Goal: Task Accomplishment & Management: Manage account settings

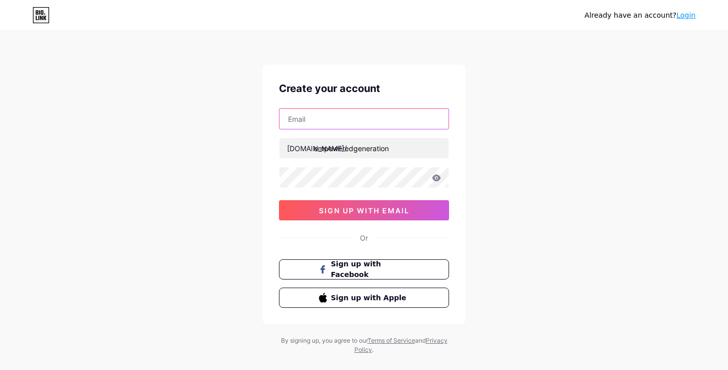
click at [311, 117] on input "text" at bounding box center [363, 119] width 169 height 20
type input "smilesempowerkids@gmail.com"
click at [438, 177] on icon at bounding box center [436, 178] width 9 height 7
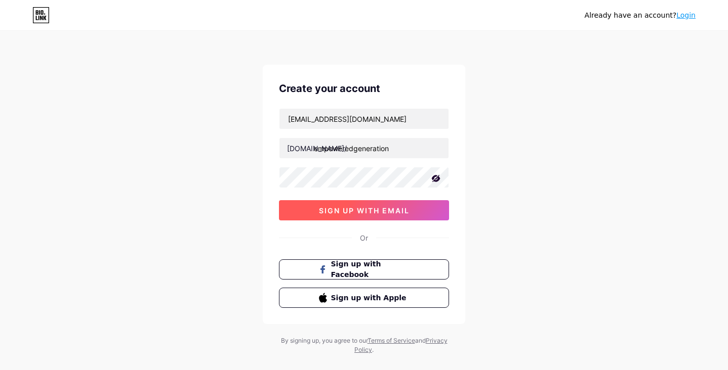
click at [413, 211] on button "sign up with email" at bounding box center [364, 210] width 170 height 20
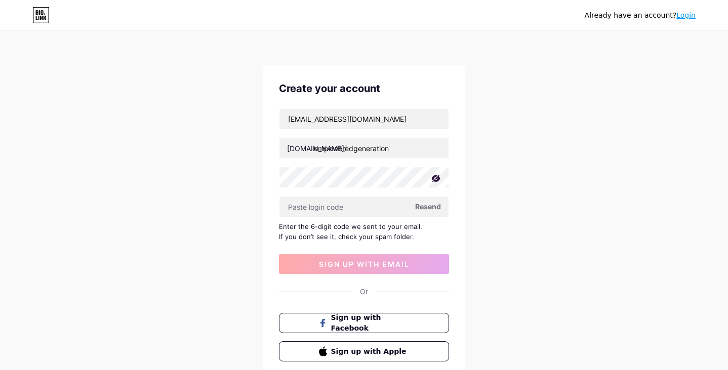
click at [435, 209] on span "Resend" at bounding box center [428, 206] width 26 height 11
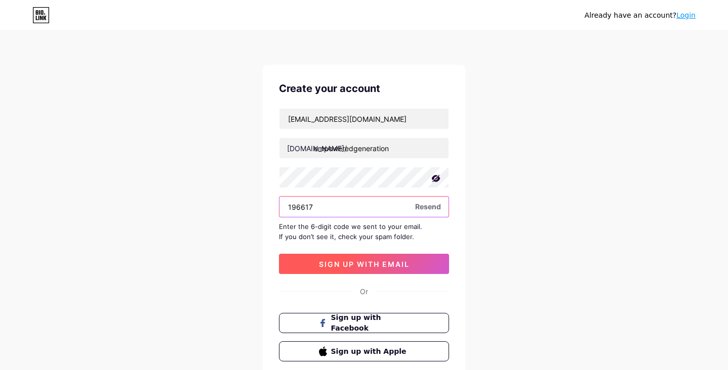
type input "196617"
click at [404, 270] on button "sign up with email" at bounding box center [364, 264] width 170 height 20
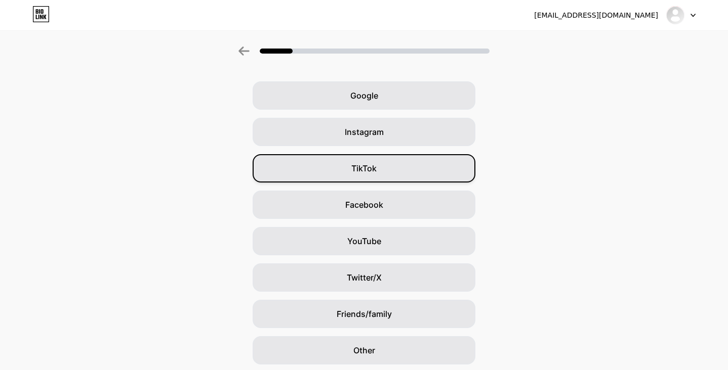
scroll to position [66, 0]
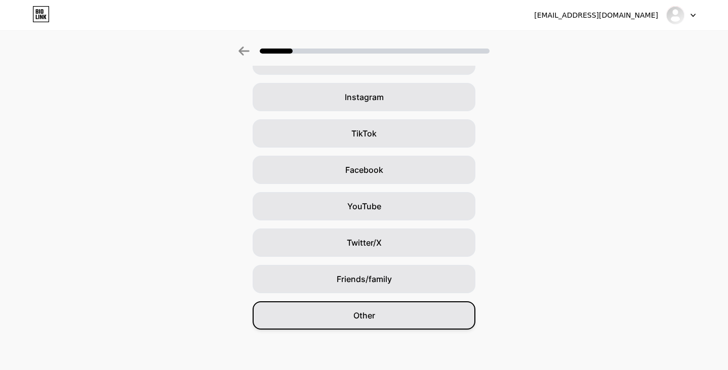
click at [400, 309] on div "Other" at bounding box center [364, 316] width 223 height 28
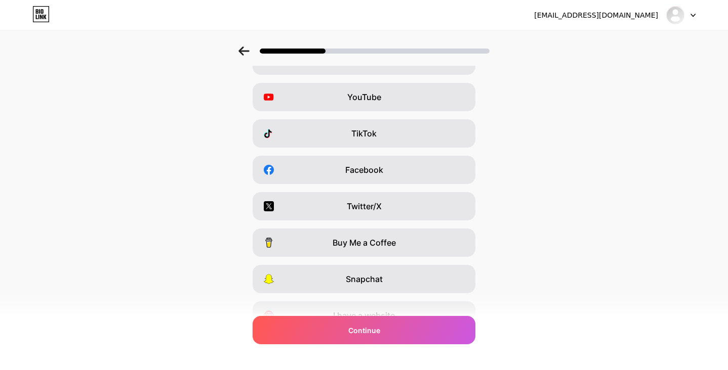
scroll to position [0, 0]
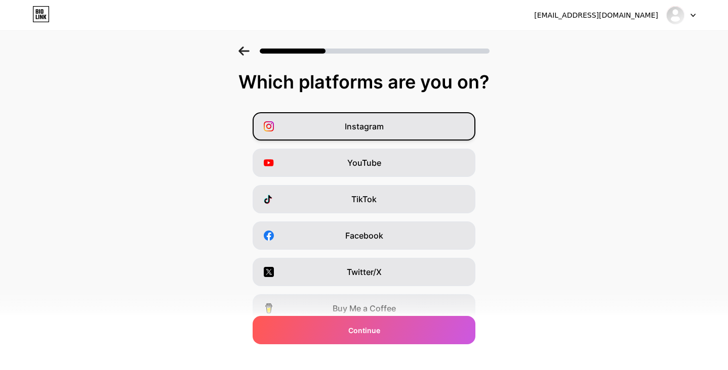
click at [385, 133] on div "Instagram" at bounding box center [364, 126] width 223 height 28
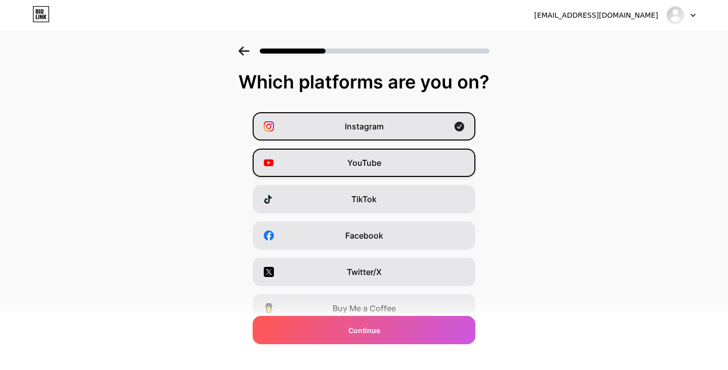
click at [380, 159] on span "YouTube" at bounding box center [364, 163] width 34 height 12
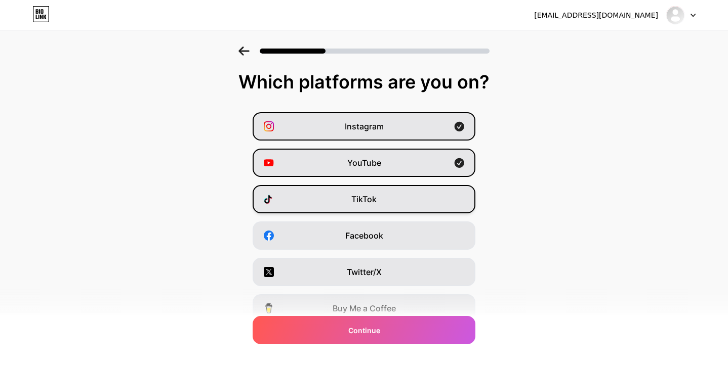
click at [379, 194] on div "TikTok" at bounding box center [364, 199] width 223 height 28
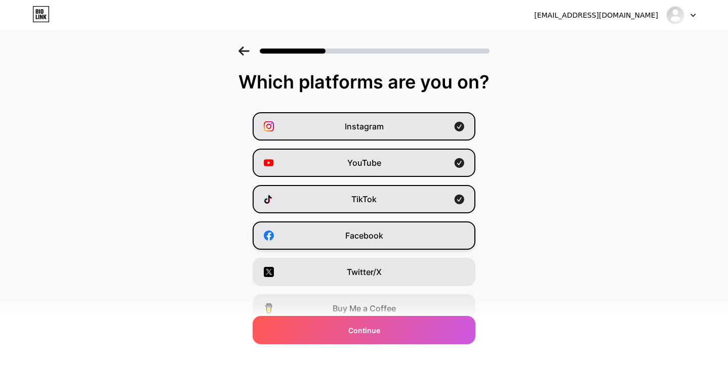
click at [377, 234] on span "Facebook" at bounding box center [364, 236] width 38 height 12
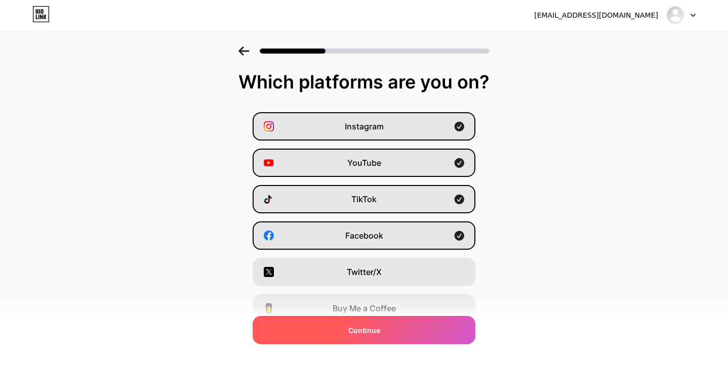
click at [368, 326] on span "Continue" at bounding box center [364, 330] width 32 height 11
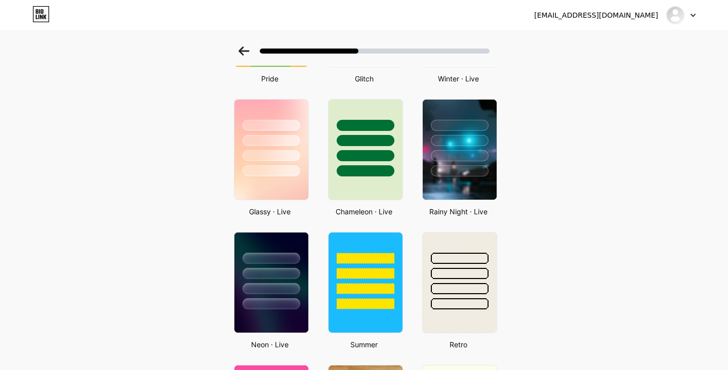
scroll to position [280, 0]
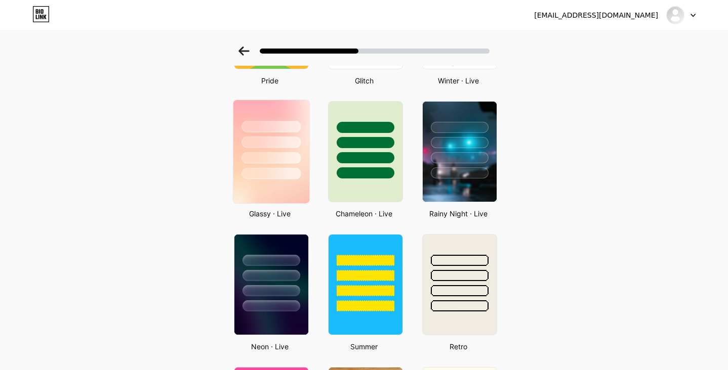
click at [285, 149] on div at bounding box center [271, 139] width 76 height 79
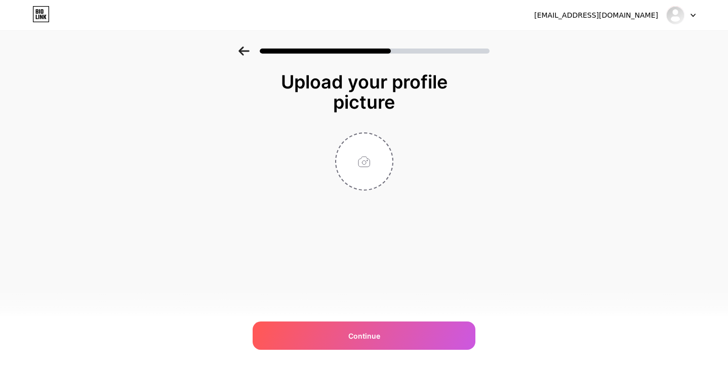
scroll to position [0, 0]
click at [376, 162] on input "file" at bounding box center [364, 162] width 56 height 56
type input "C:\fakepath\Teacher Chantelle.jpeg"
click at [363, 170] on img at bounding box center [364, 162] width 58 height 58
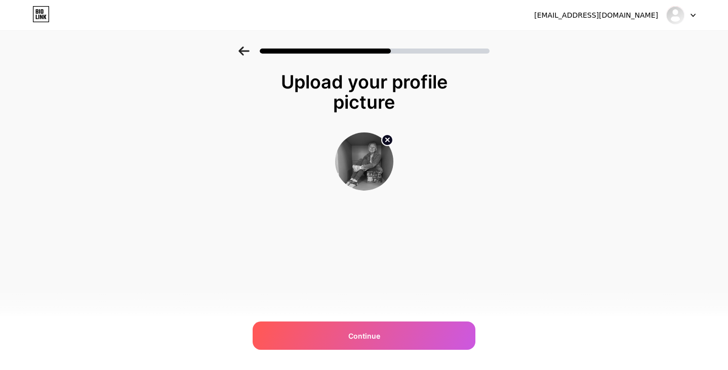
click at [387, 141] on circle at bounding box center [387, 140] width 11 height 11
click at [368, 160] on input "file" at bounding box center [364, 162] width 56 height 56
type input "C:\fakepath\caroline-hernandez-5BKUtjC7O6A-unsplash.jpg"
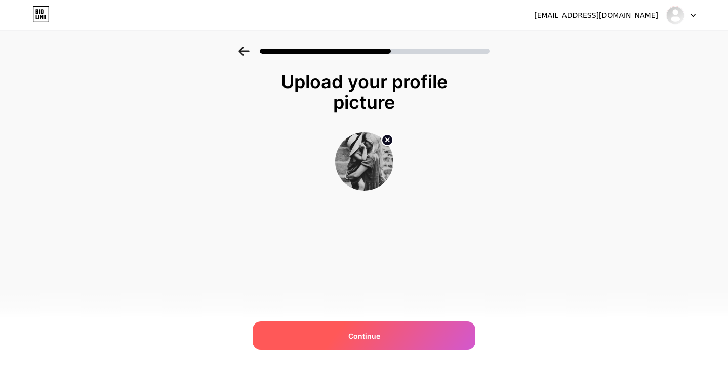
click at [431, 341] on div "Continue" at bounding box center [364, 336] width 223 height 28
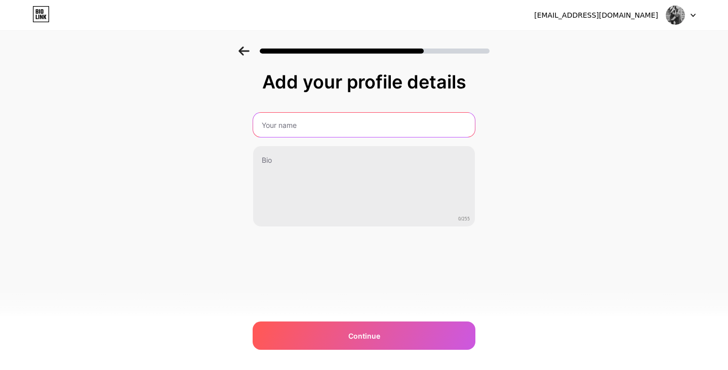
click at [339, 115] on input "text" at bounding box center [364, 125] width 222 height 24
type input "C"
type input "[PERSON_NAME]"
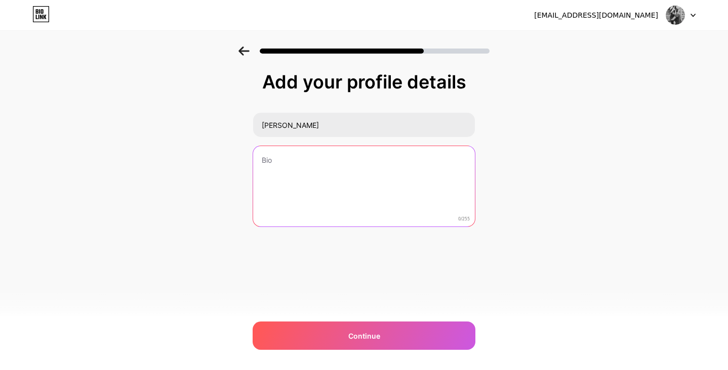
click at [326, 154] on textarea at bounding box center [364, 186] width 222 height 81
click at [286, 158] on textarea at bounding box center [364, 187] width 224 height 82
paste textarea "Empowering early years educators & families through SMILES™ — tools, inspiratio…"
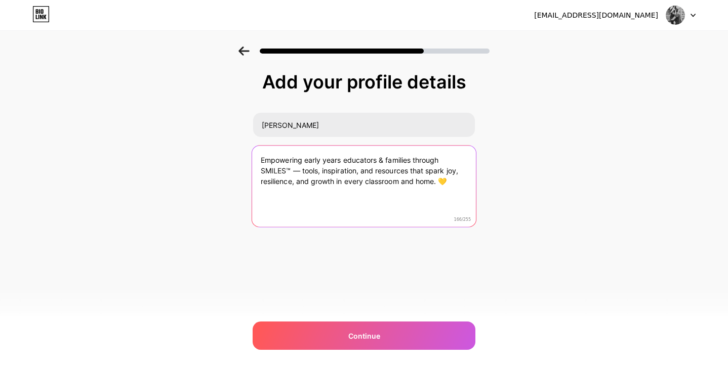
click at [300, 173] on textarea "Empowering early years educators & families through SMILES™ — tools, inspiratio…" at bounding box center [364, 187] width 224 height 82
click at [403, 193] on textarea "Empowering early years educators & families through SMILES™ tools, inspiration,…" at bounding box center [364, 187] width 224 height 82
type textarea "Empowering early years educators & families through SMILES™ tools, inspiration,…"
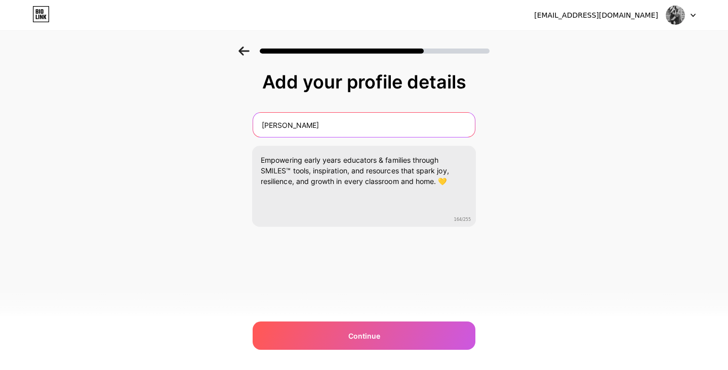
click at [341, 125] on input "[PERSON_NAME]" at bounding box center [364, 125] width 222 height 24
type input "Chantelle Sprenger- The Empowered Generation"
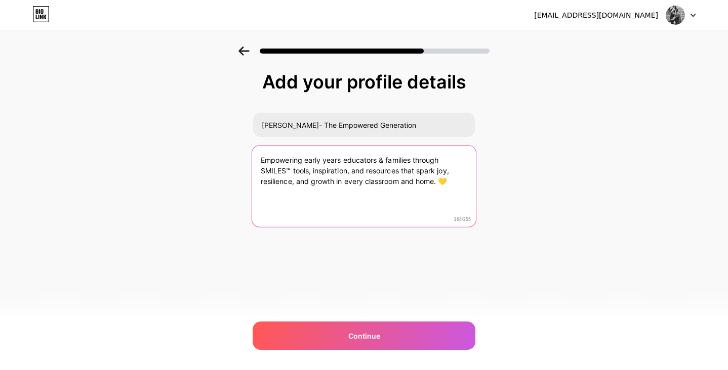
click at [453, 178] on textarea "Empowering early years educators & families through SMILES™ tools, inspiration,…" at bounding box center [364, 187] width 224 height 82
type textarea "Empowering early years educators & families through SMILES™ tools, inspiration,…"
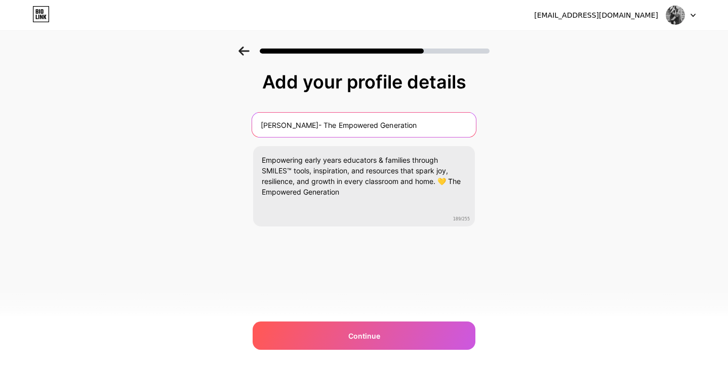
drag, startPoint x: 436, startPoint y: 129, endPoint x: 326, endPoint y: 127, distance: 109.8
click at [326, 127] on input "Chantelle Sprenger- The Empowered Generation" at bounding box center [364, 125] width 224 height 24
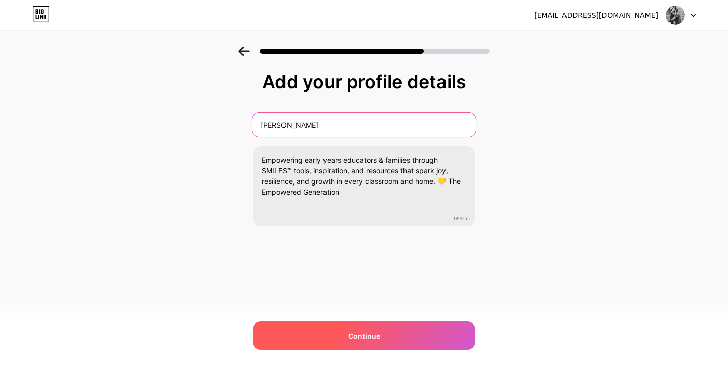
type input "[PERSON_NAME]"
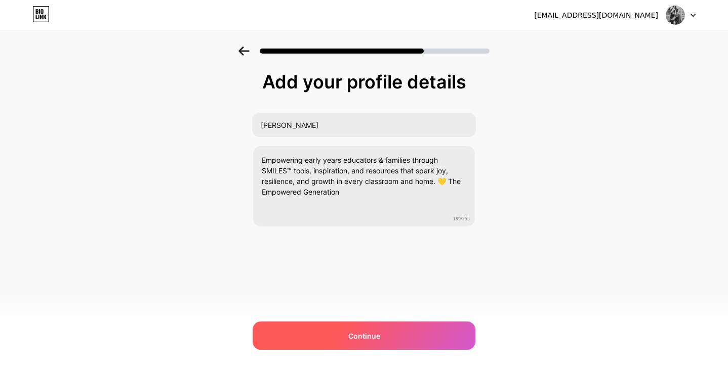
click at [389, 339] on div "Continue" at bounding box center [364, 336] width 223 height 28
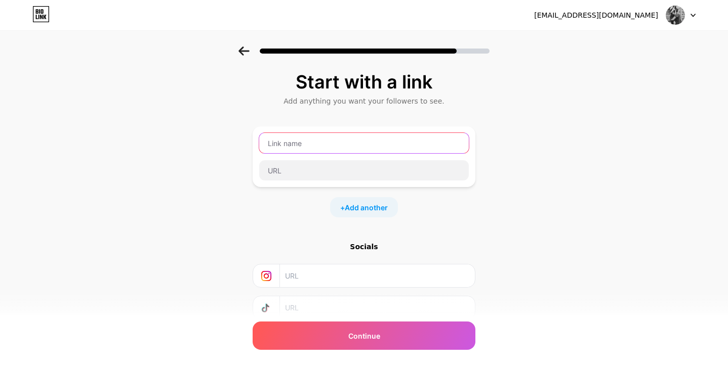
click at [314, 139] on input "text" at bounding box center [364, 143] width 210 height 20
click at [312, 142] on input "Rise & Shine Magazine" at bounding box center [364, 143] width 210 height 20
click at [400, 147] on input "Rise & Shine FREE Digital Magazine" at bounding box center [364, 143] width 210 height 20
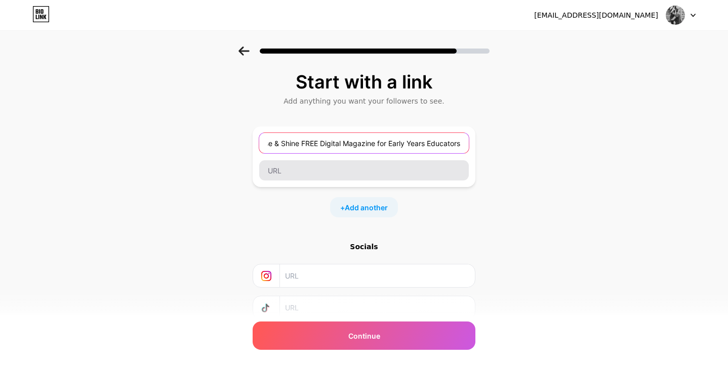
type input "Rise & Shine FREE Digital Magazine for Early Years Educators"
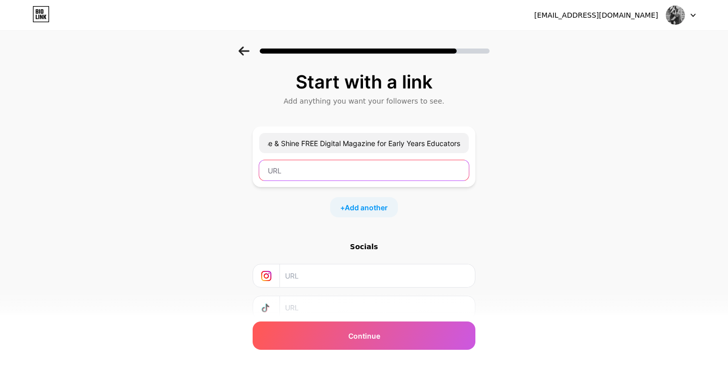
click at [386, 164] on input "text" at bounding box center [364, 170] width 210 height 20
click at [321, 172] on input "text" at bounding box center [364, 170] width 210 height 20
paste input "[URL][DOMAIN_NAME]"
type input "[URL][DOMAIN_NAME]"
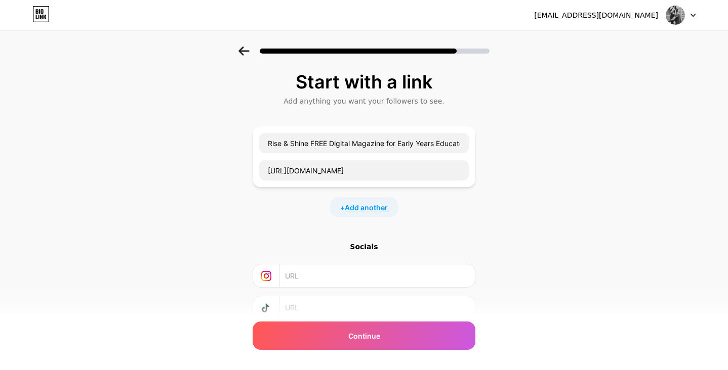
click at [368, 204] on span "Add another" at bounding box center [366, 207] width 43 height 11
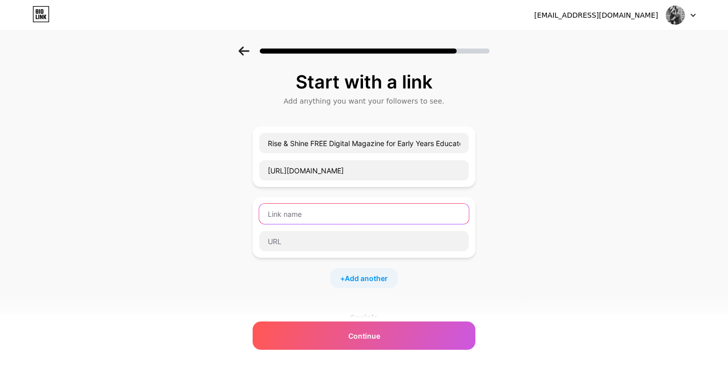
click at [351, 216] on input "text" at bounding box center [364, 214] width 210 height 20
type input "[PERSON_NAME] Back"
click at [515, 95] on div "Start with a link Add anything you want your followers to see. Rise & Shine FRE…" at bounding box center [364, 260] width 728 height 427
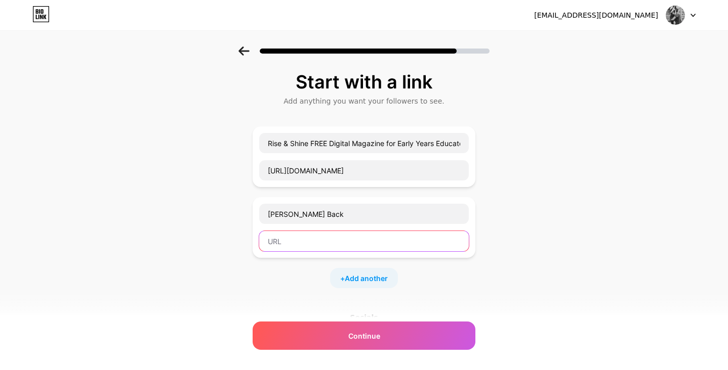
click at [323, 242] on input "text" at bounding box center [364, 241] width 210 height 20
paste input "[URL][DOMAIN_NAME]"
type input "[URL][DOMAIN_NAME]"
click at [377, 276] on span "Add another" at bounding box center [366, 278] width 43 height 11
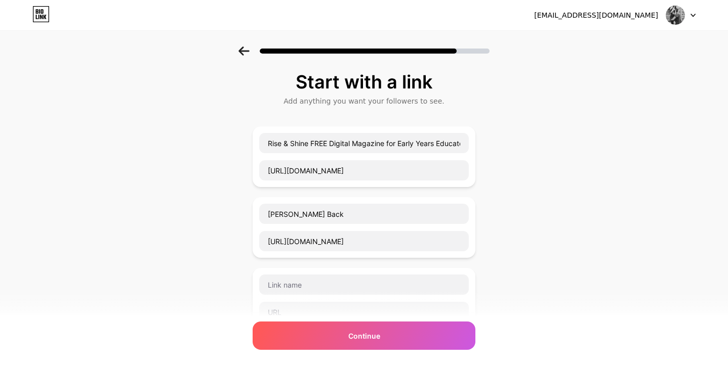
click at [533, 223] on div "Start with a link Add anything you want your followers to see. Rise & Shine FRE…" at bounding box center [364, 296] width 728 height 498
click at [415, 280] on input "text" at bounding box center [364, 285] width 210 height 20
click at [340, 276] on input "text" at bounding box center [364, 285] width 210 height 20
paste input "Future by Design™ -Design the mindset, energy, and future you want — for you an…"
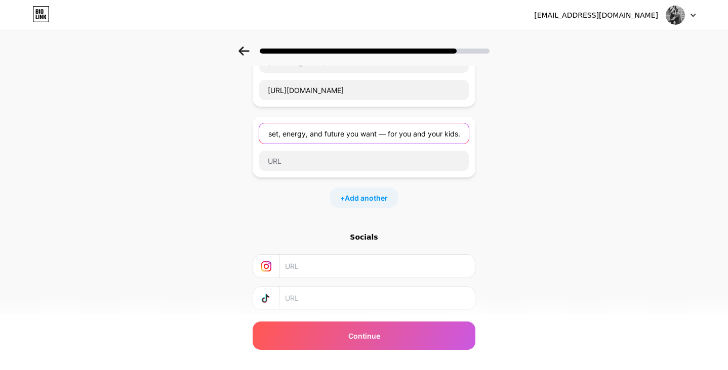
scroll to position [153, 0]
type input "COMING SOON- Future by Design™ -Design the mindset, energy, and future you want…"
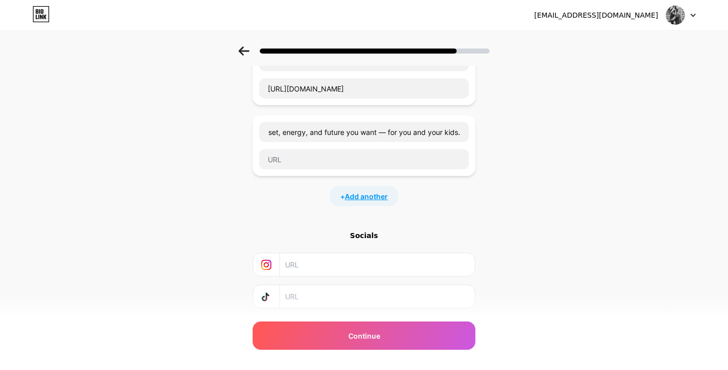
click at [364, 195] on span "Add another" at bounding box center [366, 196] width 43 height 11
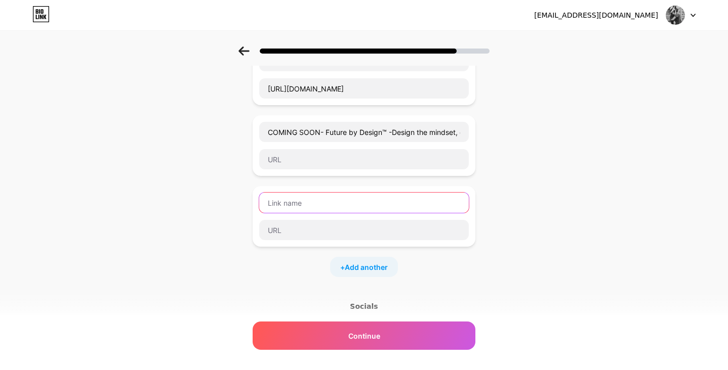
click at [355, 201] on input "text" at bounding box center [364, 203] width 210 height 20
click at [353, 198] on input "COMING SOON-" at bounding box center [364, 203] width 210 height 20
click at [340, 200] on input "COMING SOON-" at bounding box center [364, 203] width 210 height 20
click at [327, 204] on input "COMING SOON-" at bounding box center [364, 203] width 210 height 20
paste input "Reset & Rise Workshop™-Burnout prevention and resilience for early years profes…"
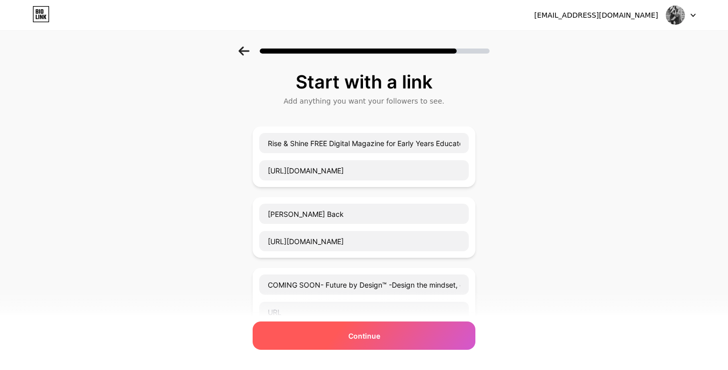
type input "COMING SOON-Reset & Rise Workshop™-Burnout prevention and resilience for early …"
click at [381, 335] on div "Continue" at bounding box center [364, 336] width 223 height 28
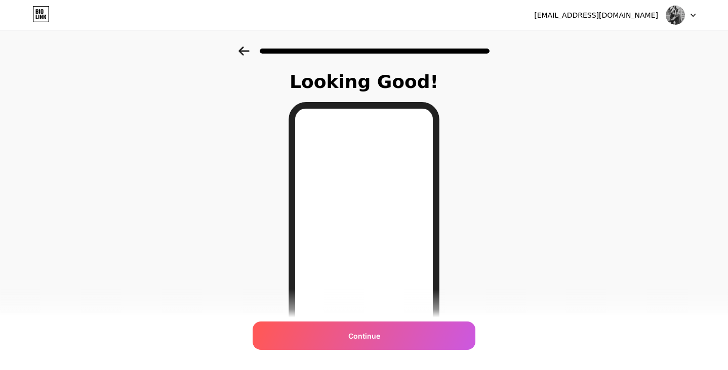
click at [248, 51] on icon at bounding box center [243, 51] width 11 height 9
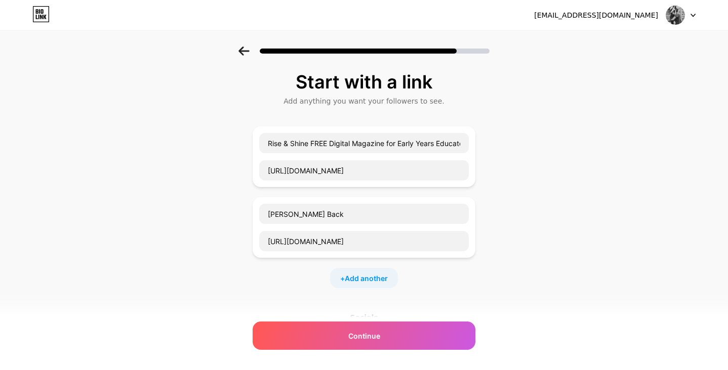
click at [547, 190] on div "Start with a link Add anything you want your followers to see. Rise & Shine FRE…" at bounding box center [364, 260] width 728 height 427
click at [366, 276] on span "Add another" at bounding box center [366, 278] width 43 height 11
click at [320, 285] on input "text" at bounding box center [364, 285] width 210 height 20
paste input "Reset & Rise Workshop™-Burnout prevention and resilience for early years profes…"
click at [264, 285] on input "Reset & Rise Workshop™-Burnout prevention and resilience for early years profes…" at bounding box center [364, 285] width 210 height 20
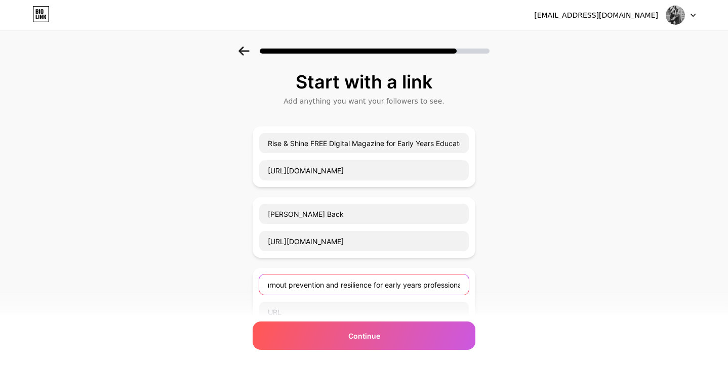
scroll to position [0, 313]
drag, startPoint x: 264, startPoint y: 285, endPoint x: 474, endPoint y: 287, distance: 209.5
click at [474, 287] on div "Reset & Rise Workshop™-Burnout prevention and resilience for early years profes…" at bounding box center [364, 298] width 223 height 61
type input "Reset & Rise Workshop™-Burnout prevention and resilience for early years profes…"
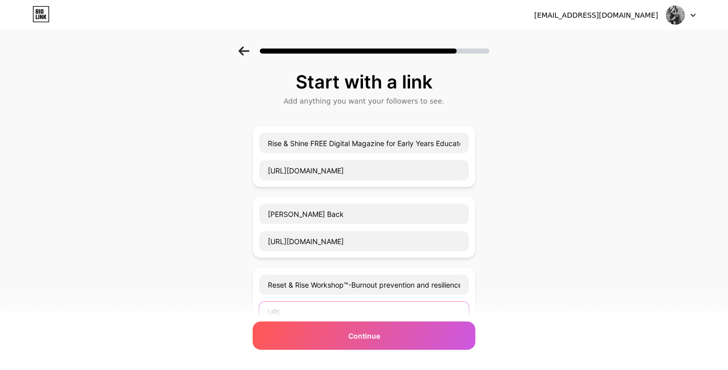
click at [314, 312] on input "text" at bounding box center [364, 312] width 210 height 20
paste input "https://www.canva.com/design/DAG1U-0lqE0/Q2eoNhL8VDvqjvnCsbVGmg/edit?utm_conten…"
type input "https://www.canva.com/design/DAG1U-0lqE0/Q2eoNhL8VDvqjvnCsbVGmg/edit?utm_conten…"
drag, startPoint x: 463, startPoint y: 315, endPoint x: 254, endPoint y: 312, distance: 208.5
click at [254, 312] on div "Reset & Rise Workshop™-Burnout prevention and resilience for early years profes…" at bounding box center [364, 298] width 223 height 61
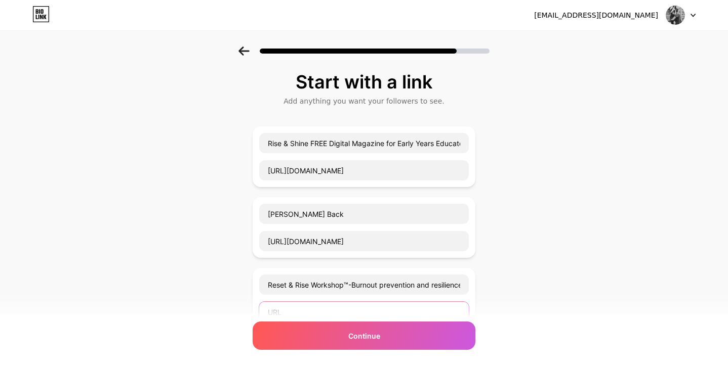
click at [303, 313] on input "text" at bounding box center [364, 312] width 210 height 20
paste input "[URL][DOMAIN_NAME]"
type input "[URL][DOMAIN_NAME]"
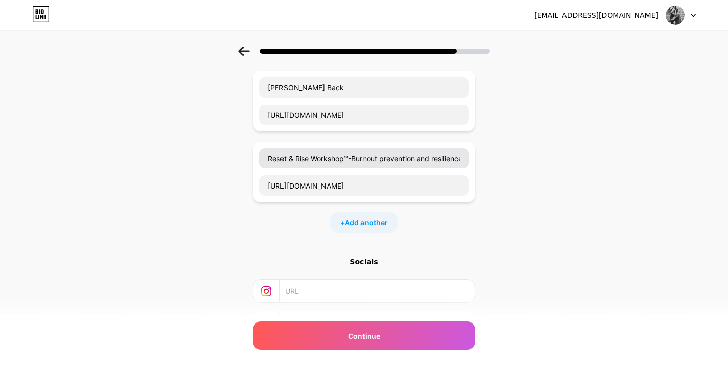
scroll to position [130, 0]
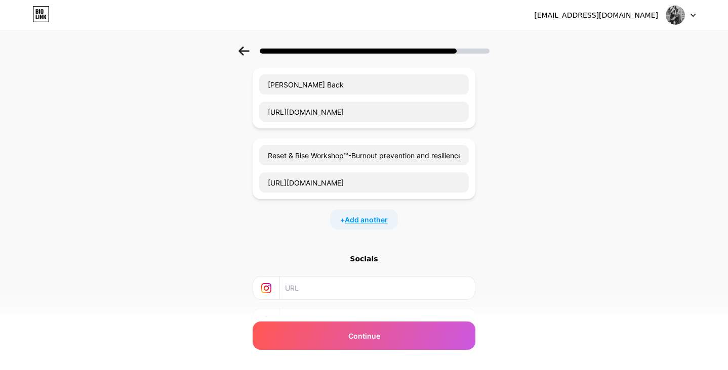
click at [366, 215] on span "Add another" at bounding box center [366, 220] width 43 height 11
click at [345, 227] on input "text" at bounding box center [364, 226] width 210 height 20
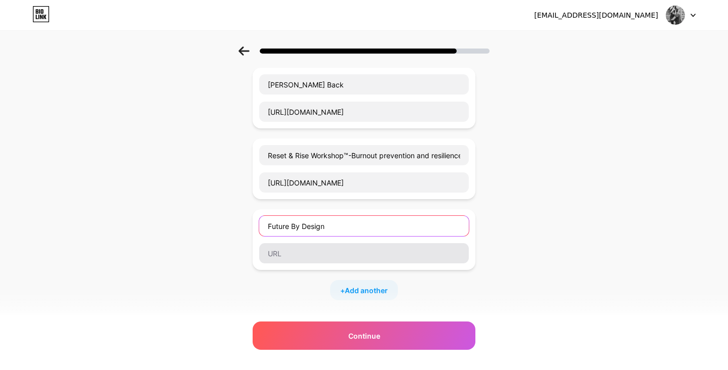
type input "Future By Design"
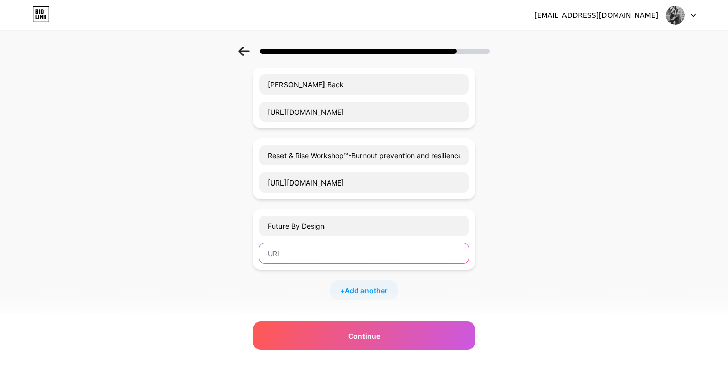
click at [337, 253] on input "text" at bounding box center [364, 253] width 210 height 20
paste input "[URL][DOMAIN_NAME]"
type input "[URL][DOMAIN_NAME]"
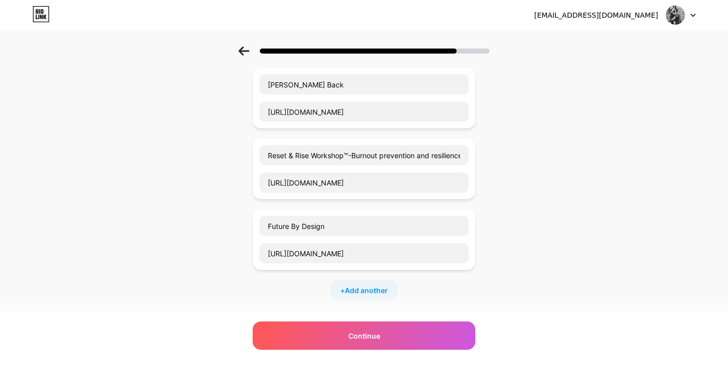
click at [9, 122] on div "Start with a link Add anything you want your followers to see. Rise & Shine FRE…" at bounding box center [364, 201] width 728 height 568
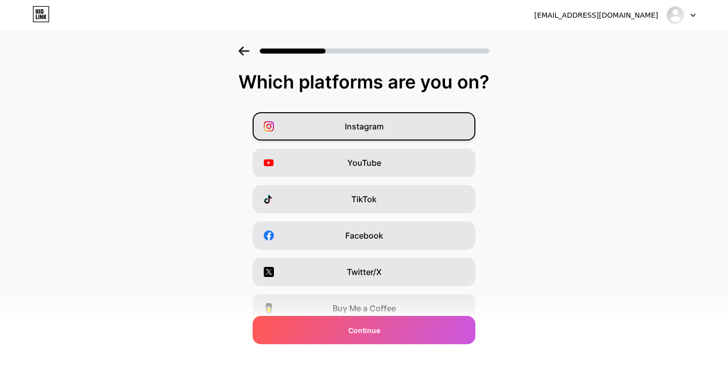
click at [386, 126] on div "Instagram" at bounding box center [364, 126] width 223 height 28
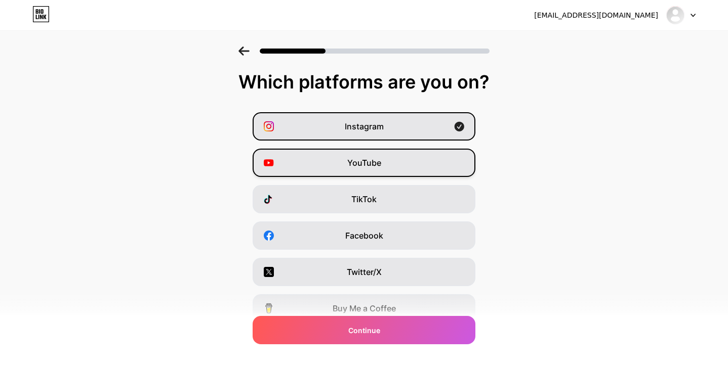
click at [367, 162] on span "YouTube" at bounding box center [364, 163] width 34 height 12
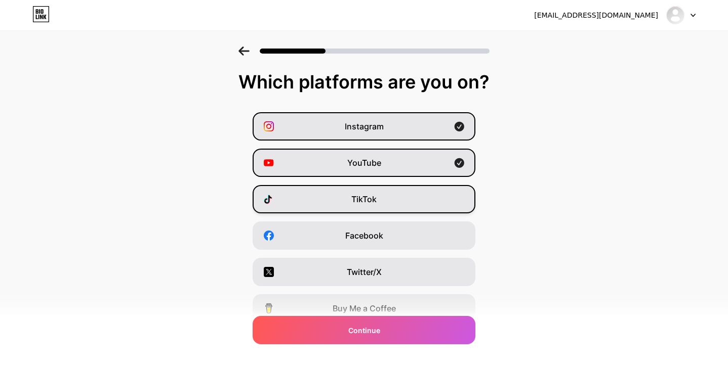
click at [364, 204] on span "TikTok" at bounding box center [363, 199] width 25 height 12
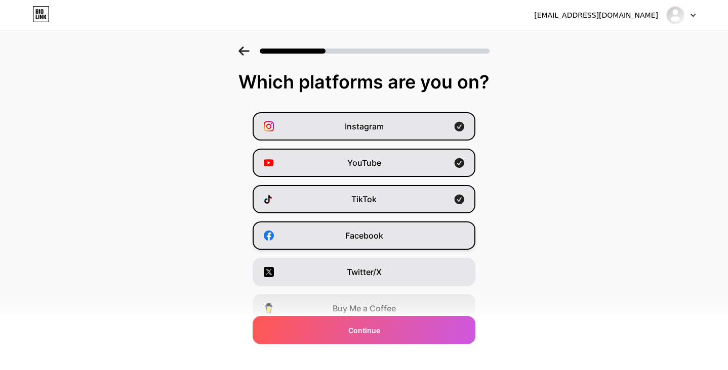
click at [362, 242] on div "Facebook" at bounding box center [364, 236] width 223 height 28
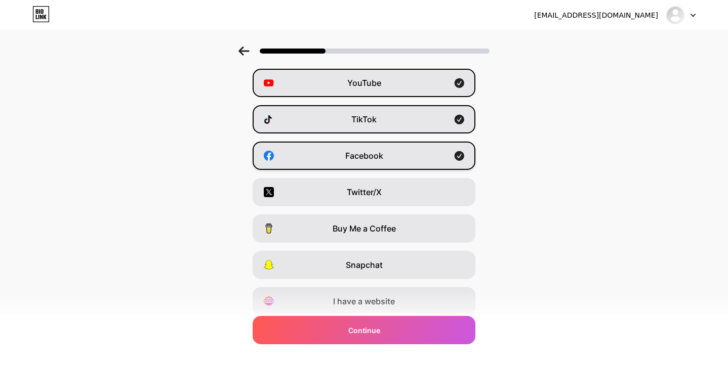
scroll to position [116, 0]
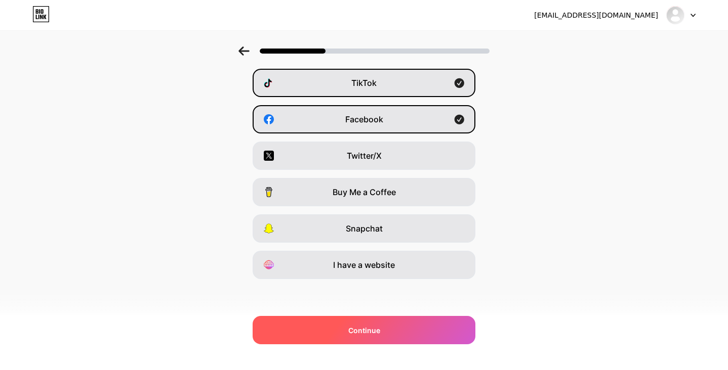
click at [356, 328] on span "Continue" at bounding box center [364, 330] width 32 height 11
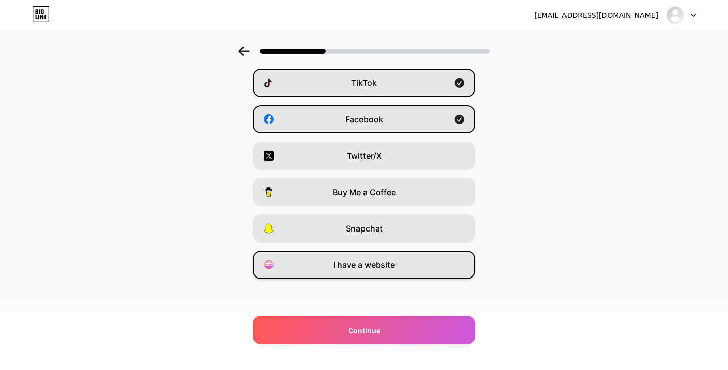
click at [371, 263] on span "I have a website" at bounding box center [364, 265] width 62 height 12
click at [373, 263] on span "I have a website" at bounding box center [364, 265] width 62 height 12
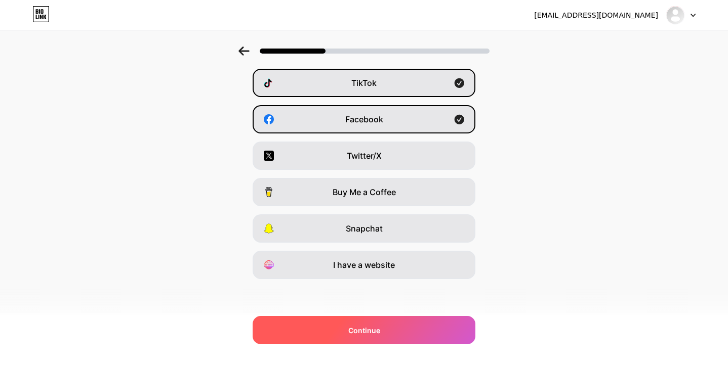
click at [363, 331] on span "Continue" at bounding box center [364, 330] width 32 height 11
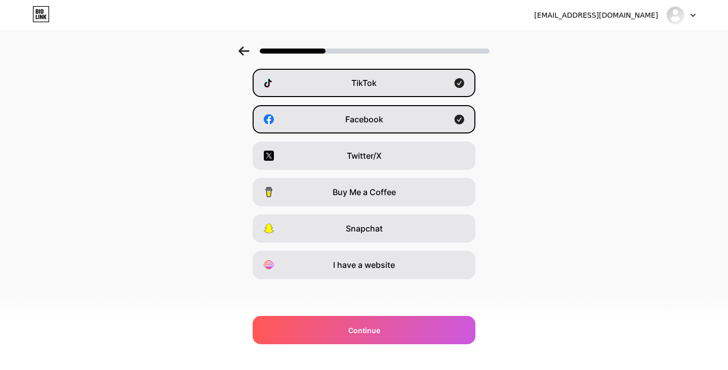
scroll to position [0, 0]
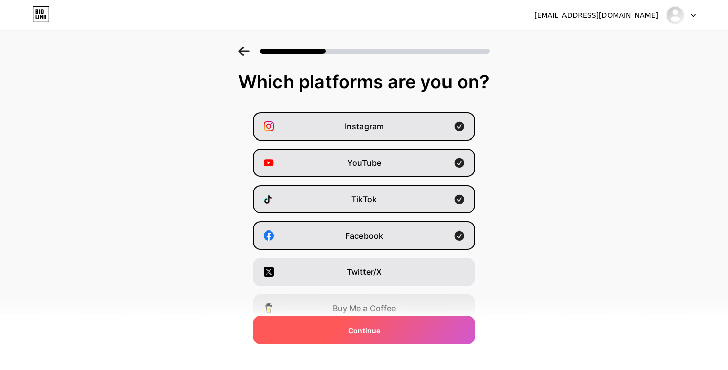
click at [383, 329] on div "Continue" at bounding box center [364, 330] width 223 height 28
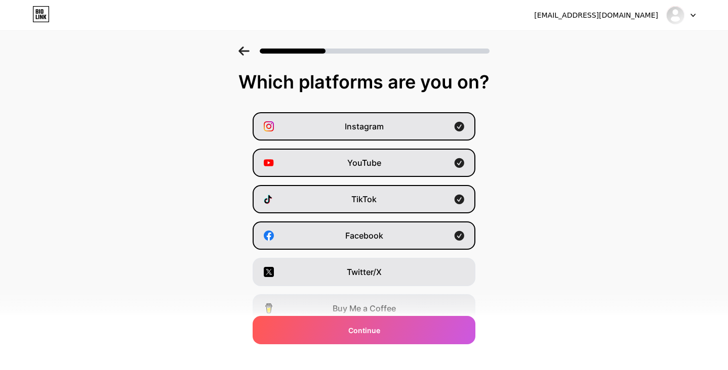
click at [588, 164] on div "Instagram YouTube TikTok Facebook Twitter/X Buy Me a Coffee Snapchat I have a w…" at bounding box center [364, 253] width 718 height 283
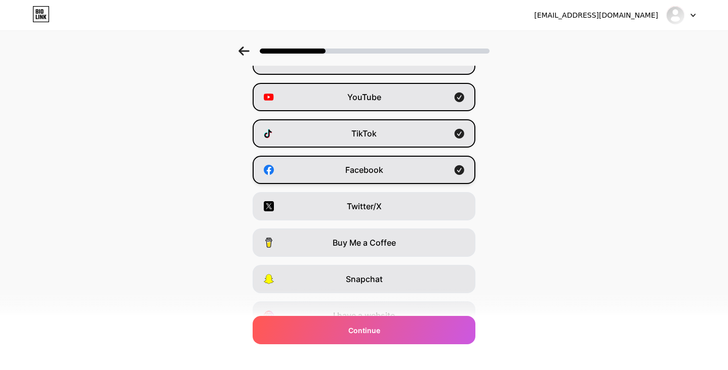
scroll to position [116, 0]
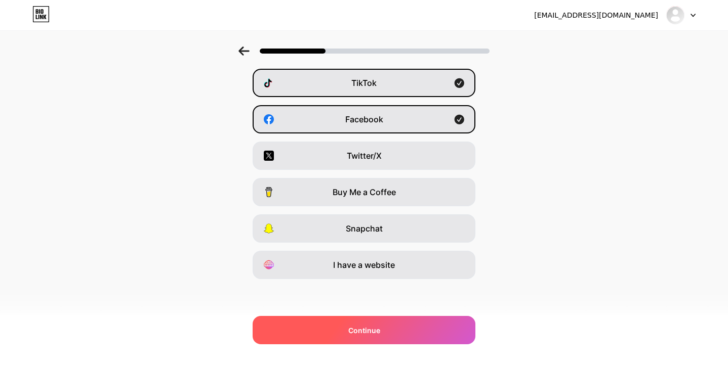
click at [354, 331] on span "Continue" at bounding box center [364, 330] width 32 height 11
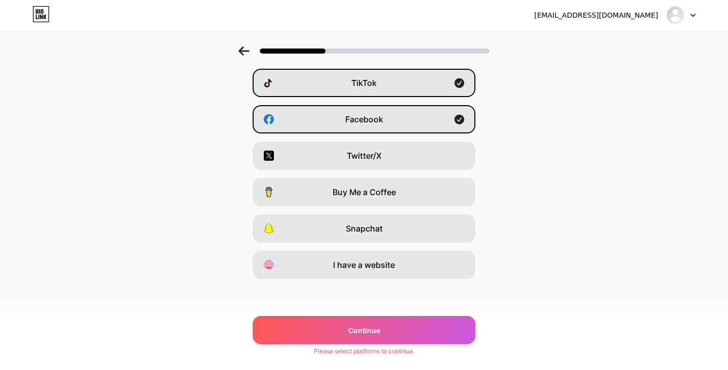
click at [353, 352] on div "Please select platforms to continue." at bounding box center [364, 351] width 101 height 9
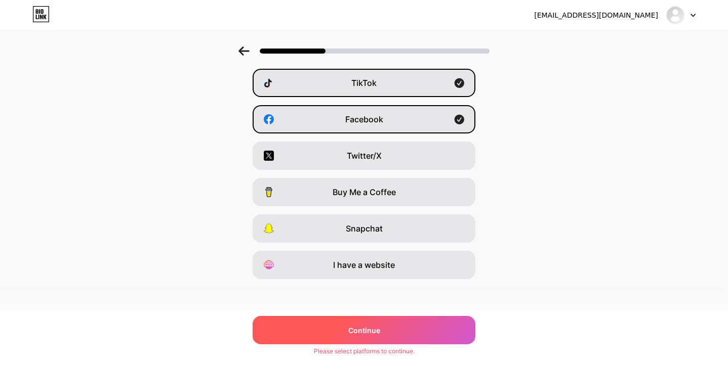
click at [380, 330] on div "Continue" at bounding box center [364, 330] width 223 height 28
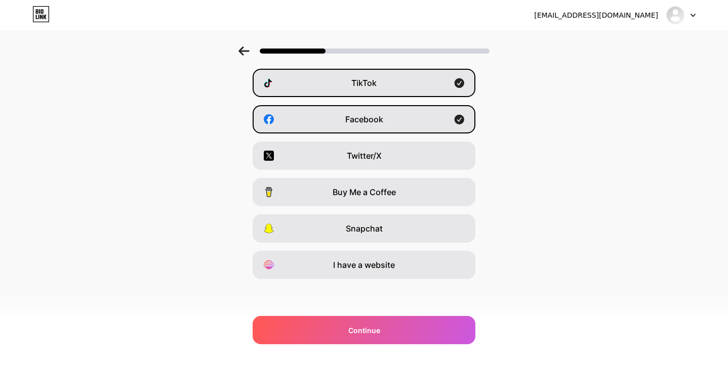
click at [632, 15] on div "[EMAIL_ADDRESS][DOMAIN_NAME]" at bounding box center [596, 15] width 124 height 11
click at [690, 15] on div at bounding box center [680, 15] width 29 height 18
click at [612, 41] on li "Logout" at bounding box center [632, 41] width 126 height 27
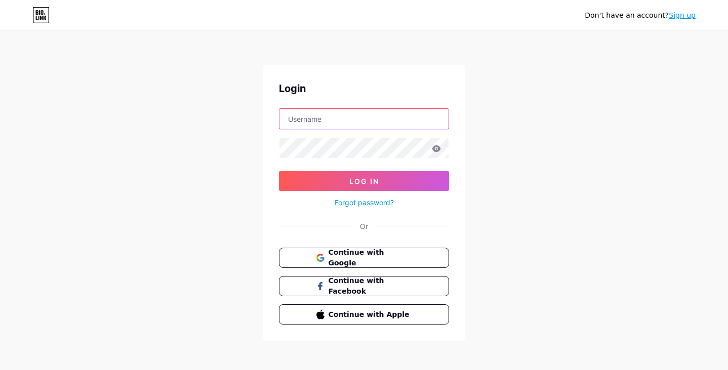
type input "[EMAIL_ADDRESS][DOMAIN_NAME]"
click at [435, 151] on icon at bounding box center [436, 148] width 9 height 7
click at [437, 147] on icon at bounding box center [436, 148] width 9 height 7
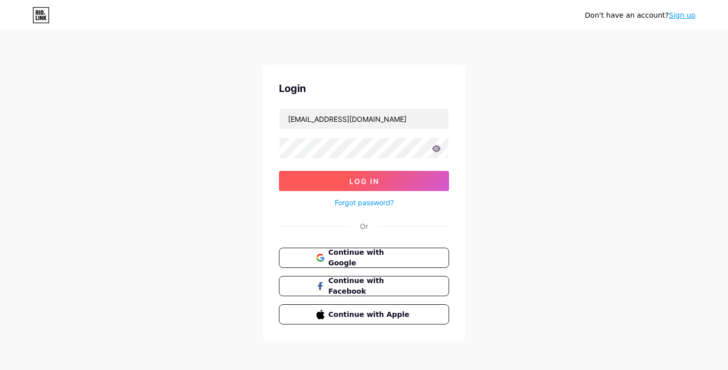
click at [382, 180] on button "Log In" at bounding box center [364, 181] width 170 height 20
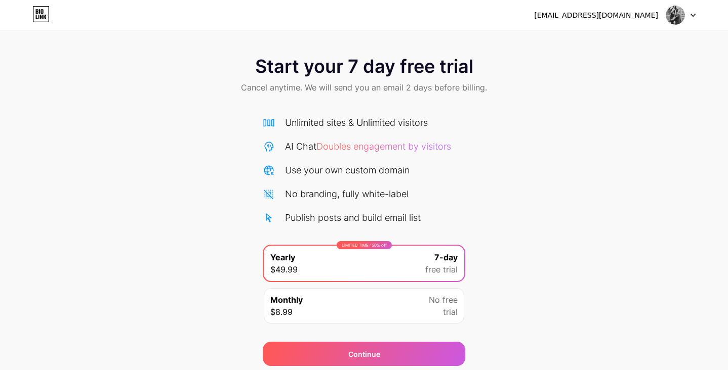
scroll to position [37, 0]
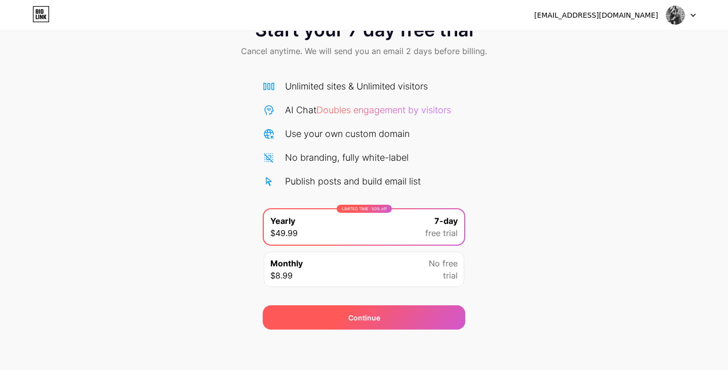
click at [391, 313] on div "Continue" at bounding box center [364, 318] width 202 height 24
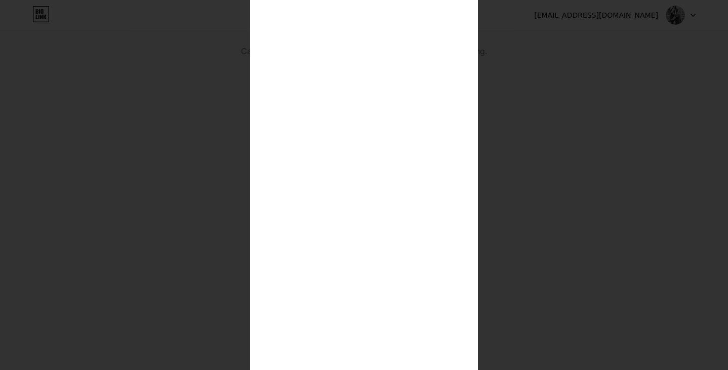
scroll to position [291, 0]
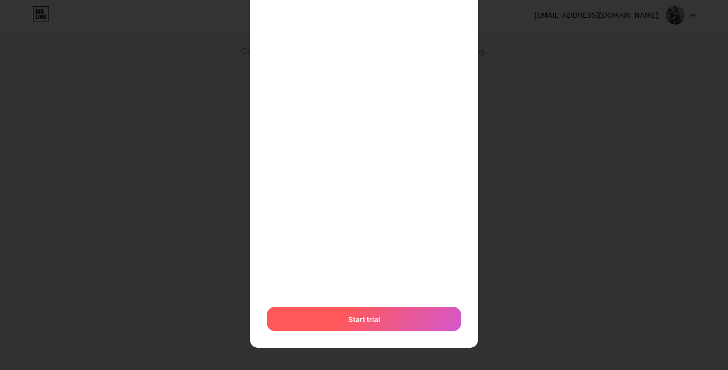
click at [387, 323] on div "Start trial" at bounding box center [364, 319] width 194 height 24
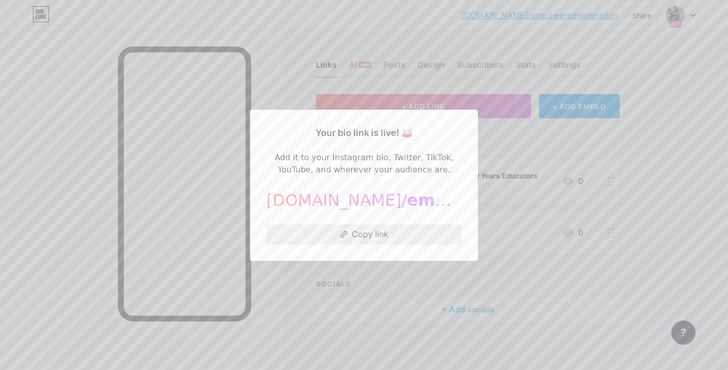
click at [387, 234] on button "Copy link" at bounding box center [363, 235] width 195 height 20
click at [420, 104] on div at bounding box center [364, 185] width 728 height 370
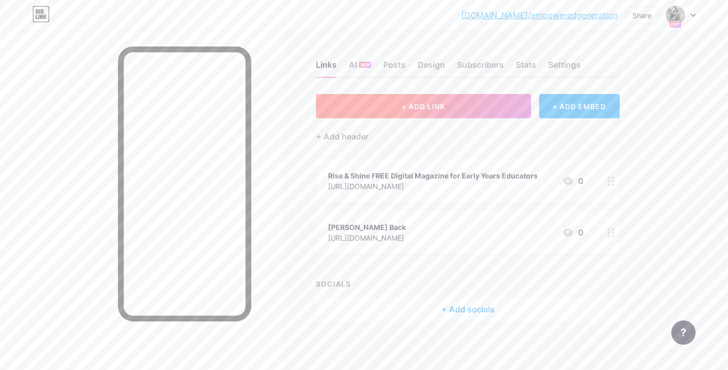
click at [392, 106] on button "+ ADD LINK" at bounding box center [423, 106] width 215 height 24
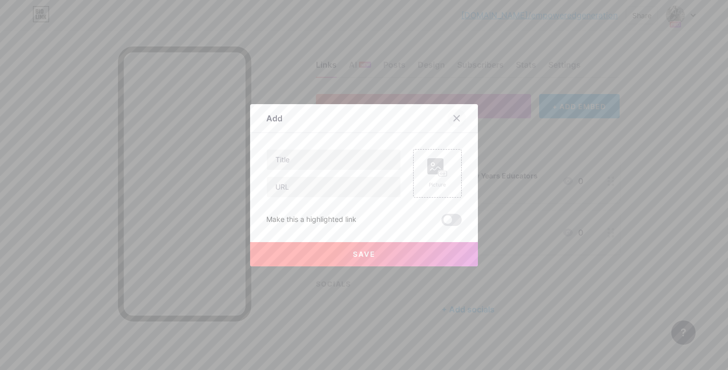
click at [458, 117] on icon at bounding box center [456, 118] width 8 height 8
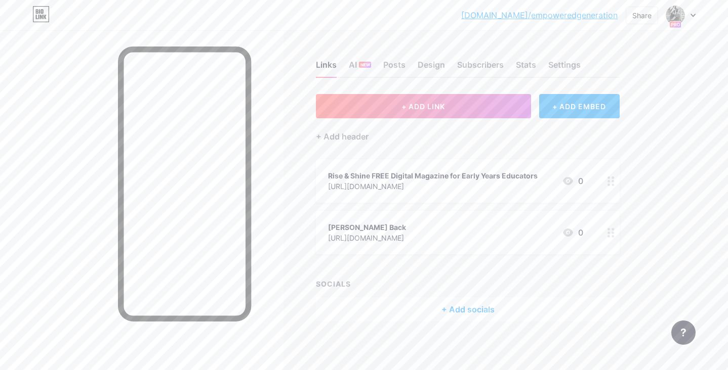
scroll to position [2, 0]
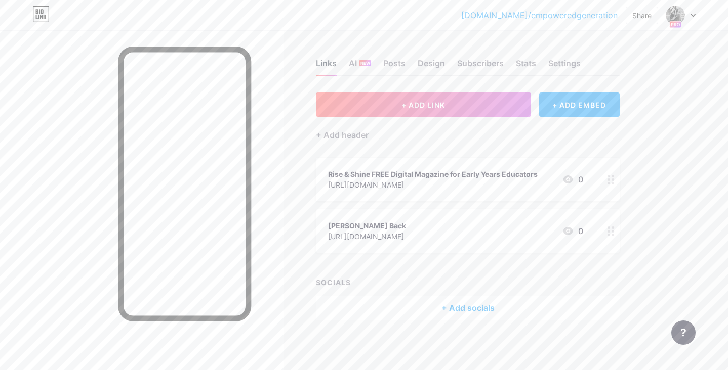
click at [325, 62] on div "Links" at bounding box center [326, 66] width 21 height 18
click at [417, 104] on span "+ ADD LINK" at bounding box center [423, 105] width 44 height 9
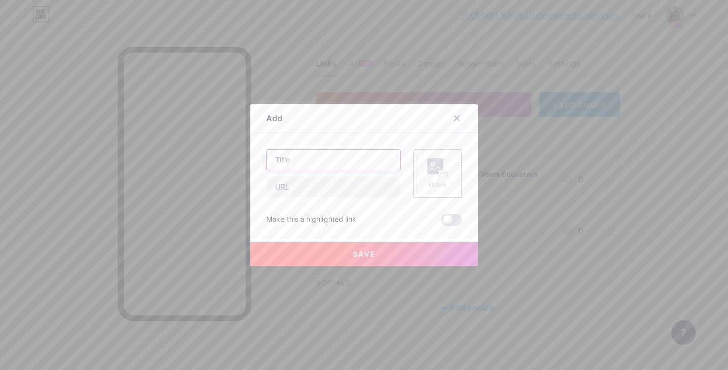
click at [291, 159] on input "text" at bounding box center [334, 160] width 134 height 20
paste input "Future by Design™ -Design the mindset, energy, and future you want, for you and…"
type input "Future by Design™ -Design the mindset, energy, and future you want, for you and…"
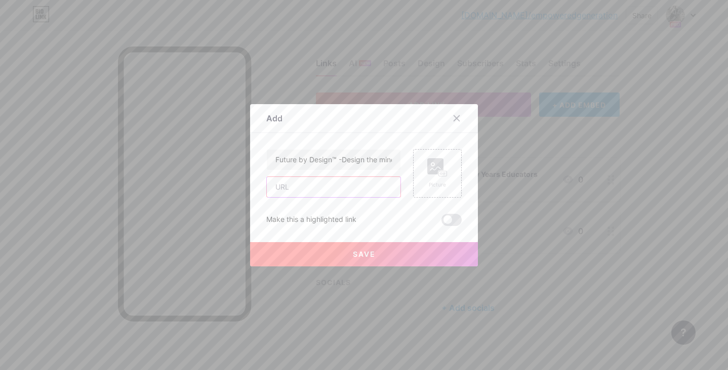
click at [332, 188] on input "text" at bounding box center [334, 187] width 134 height 20
paste input "[URL][DOMAIN_NAME]"
type input "[URL][DOMAIN_NAME]"
click at [374, 255] on span "Save" at bounding box center [364, 254] width 23 height 9
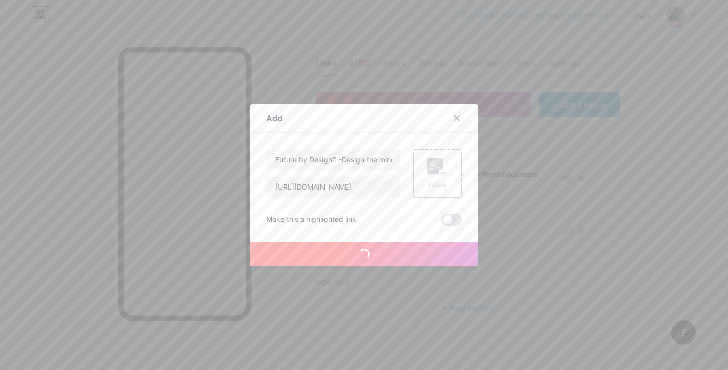
scroll to position [0, 0]
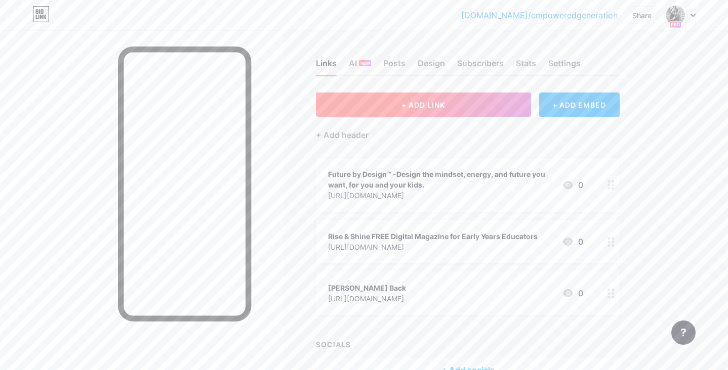
click at [443, 103] on span "+ ADD LINK" at bounding box center [423, 105] width 44 height 9
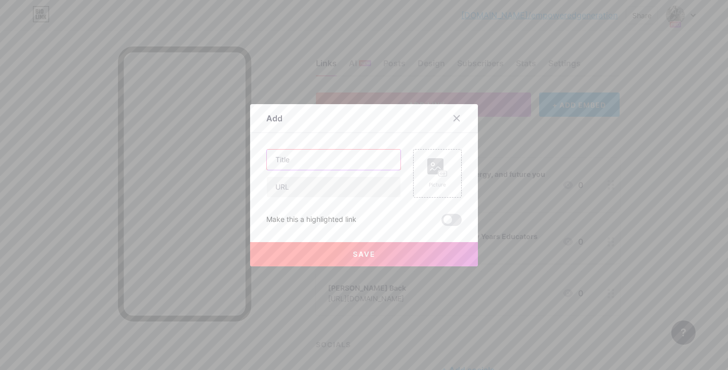
click at [314, 160] on input "text" at bounding box center [334, 160] width 134 height 20
click at [292, 189] on input "text" at bounding box center [334, 187] width 134 height 20
paste input "[URL][DOMAIN_NAME]"
type input "[URL][DOMAIN_NAME]"
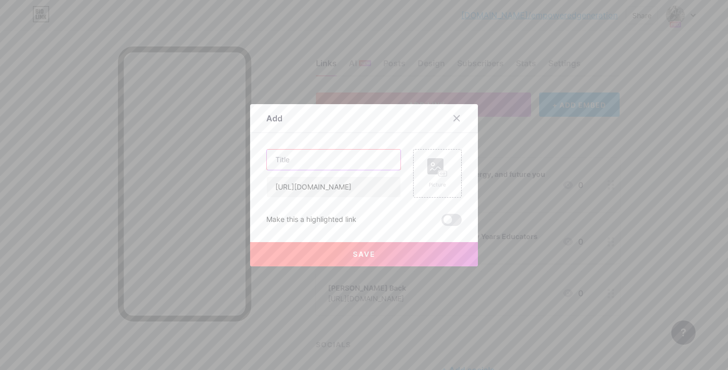
click at [363, 158] on input "text" at bounding box center [334, 160] width 134 height 20
click at [308, 157] on input "text" at bounding box center [334, 160] width 134 height 20
paste input "Reset & Rise Workshop"
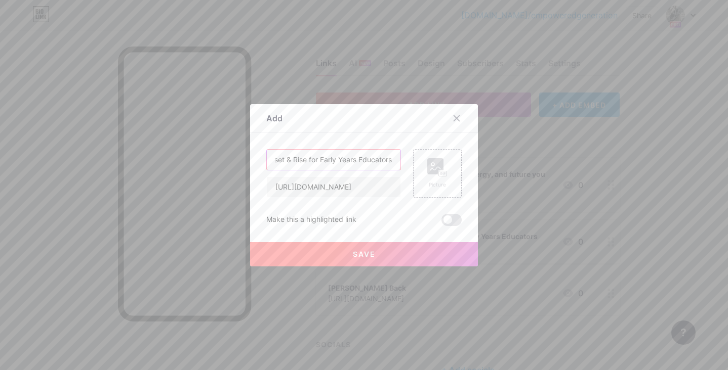
type input "Reset & Rise for Early Years Educators"
click at [375, 255] on span "Save" at bounding box center [364, 254] width 23 height 9
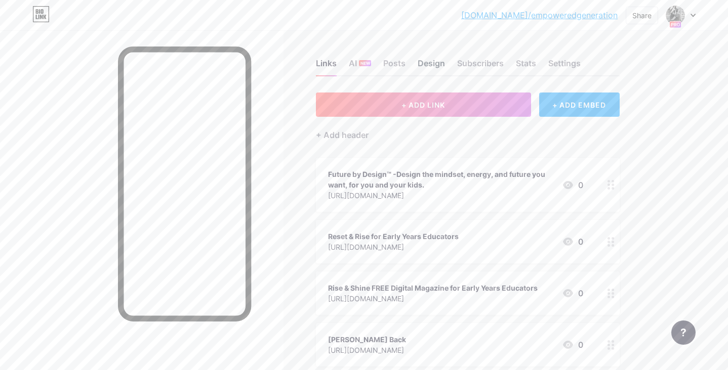
click at [435, 61] on div "Design" at bounding box center [431, 66] width 27 height 18
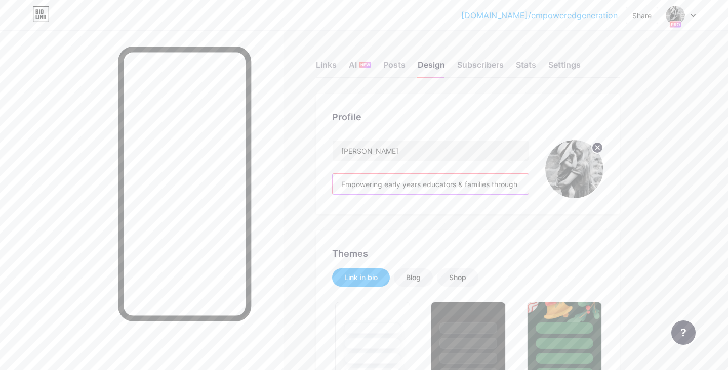
click at [387, 186] on input "Empowering early years educators & families through SMILES™ tools, inspiration,…" at bounding box center [431, 184] width 196 height 20
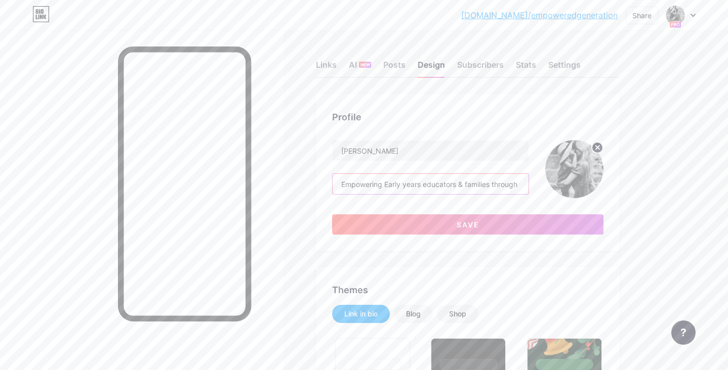
click at [408, 184] on input "Empowering Early years educators & families through SMILES™ tools, inspiration,…" at bounding box center [431, 184] width 196 height 20
click at [428, 185] on input "Empowering Early Years educators & families through SMILES™ tools, inspiration,…" at bounding box center [431, 184] width 196 height 20
click at [469, 185] on input "Empowering Early Years Educators & families through SMILES™ tools, inspiration,…" at bounding box center [431, 184] width 196 height 20
click at [372, 186] on input "Empowering Early Years Educators & Families through SMILES™ tools, inspiration,…" at bounding box center [431, 184] width 196 height 20
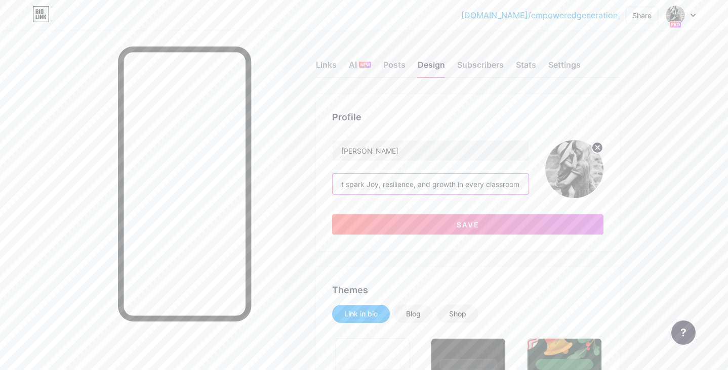
click at [389, 185] on input "Empowering Early Years Educators & Families through SMILES™ tools, inspiration,…" at bounding box center [431, 184] width 196 height 20
click at [442, 186] on input "Empowering Early Years Educators & Families through SMILES™ tools, inspiration,…" at bounding box center [431, 184] width 196 height 20
type input "Empowering Early Years Educators & Families through SMILES™ tools, inspiration,…"
click at [418, 151] on input "[PERSON_NAME]" at bounding box center [431, 151] width 196 height 20
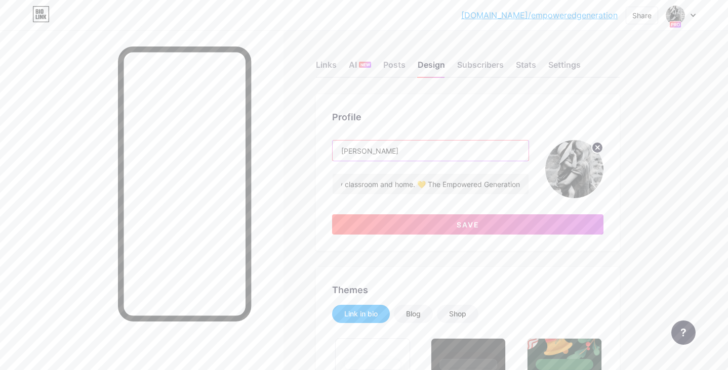
scroll to position [0, 0]
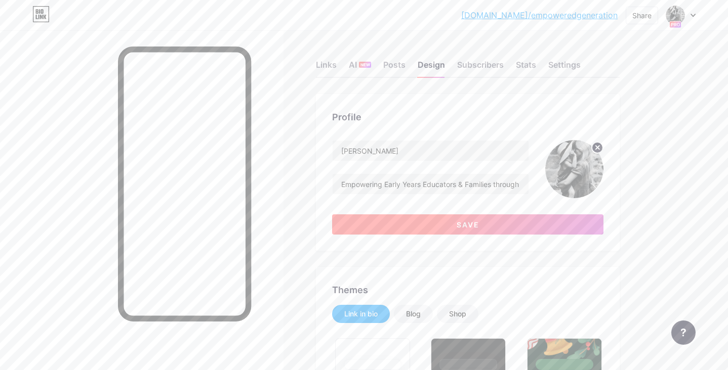
click at [450, 225] on button "Save" at bounding box center [467, 225] width 271 height 20
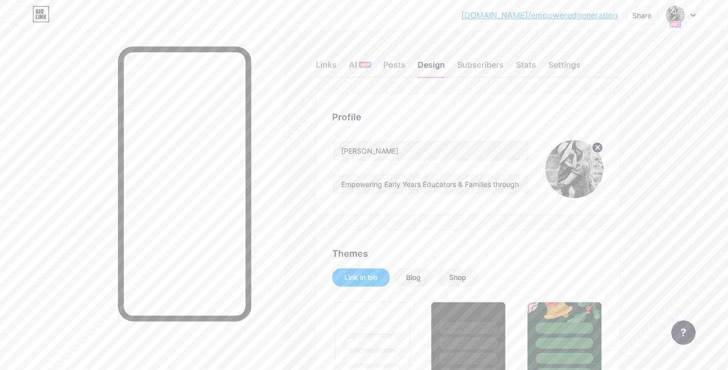
click at [692, 12] on div at bounding box center [680, 15] width 29 height 18
click at [330, 63] on div "Links" at bounding box center [326, 68] width 21 height 18
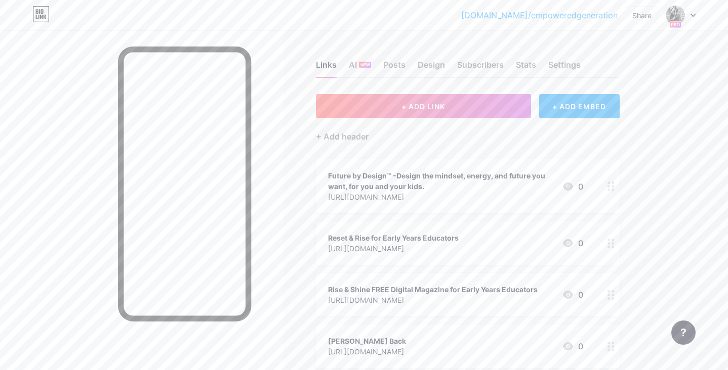
scroll to position [115, 0]
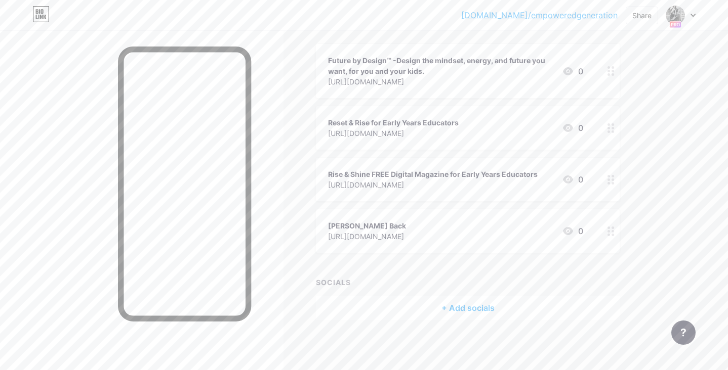
click at [464, 309] on div "+ Add socials" at bounding box center [468, 308] width 304 height 24
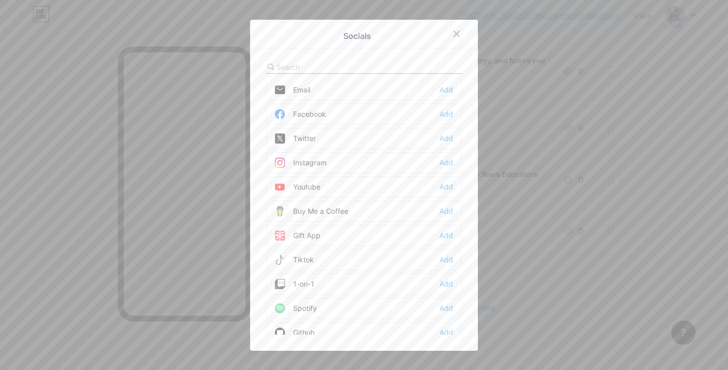
scroll to position [0, 0]
click at [318, 63] on input "text" at bounding box center [332, 67] width 112 height 11
type input "TIK"
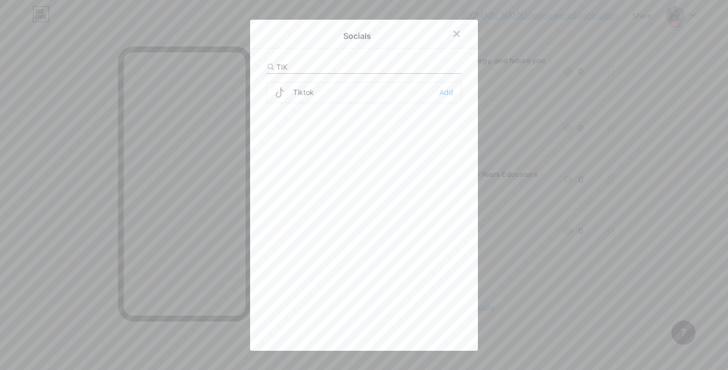
click at [401, 86] on div "Tiktok Add" at bounding box center [363, 92] width 195 height 21
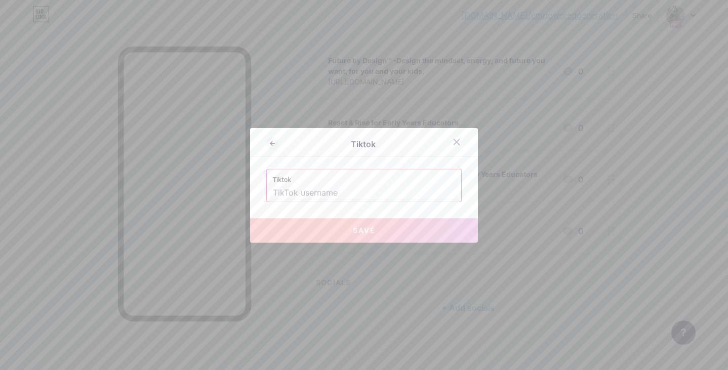
click at [349, 196] on input "text" at bounding box center [364, 193] width 182 height 17
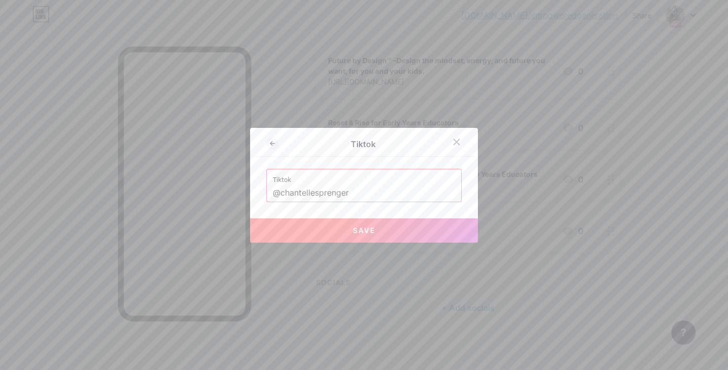
click at [396, 231] on button "Save" at bounding box center [364, 231] width 228 height 24
type input "[URL][DOMAIN_NAME]"
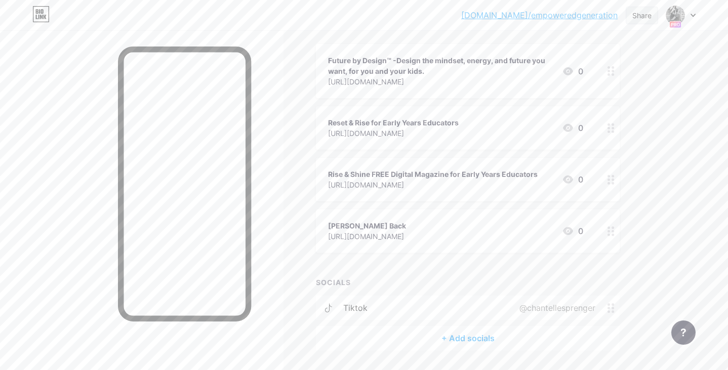
click at [639, 13] on div "Share" at bounding box center [641, 15] width 19 height 11
click at [557, 50] on div "Copy link" at bounding box center [557, 52] width 37 height 12
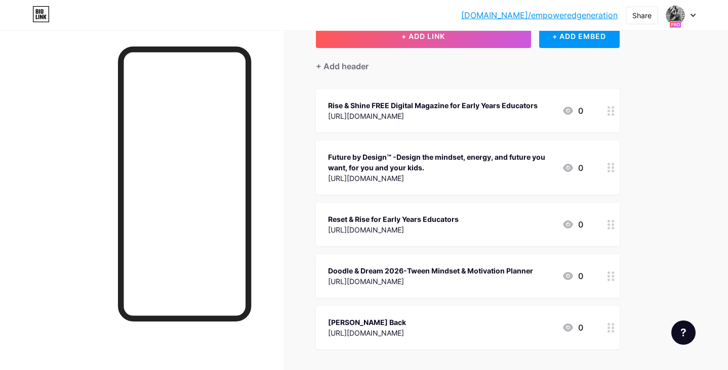
scroll to position [72, 0]
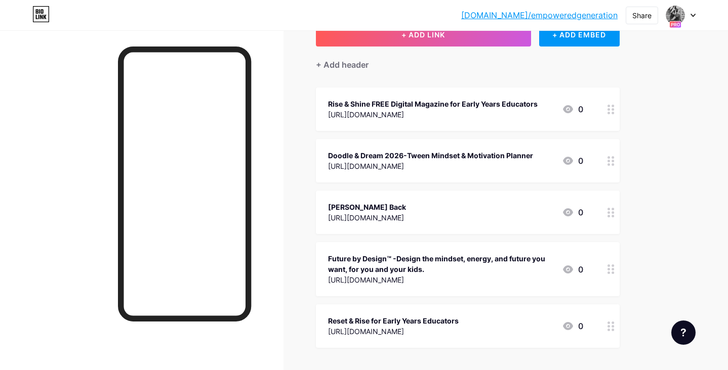
click at [524, 111] on div "[URL][DOMAIN_NAME]" at bounding box center [433, 114] width 210 height 11
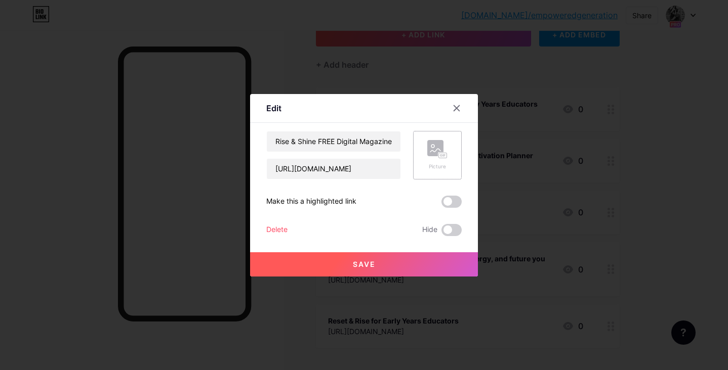
click at [445, 156] on rect at bounding box center [443, 155] width 8 height 5
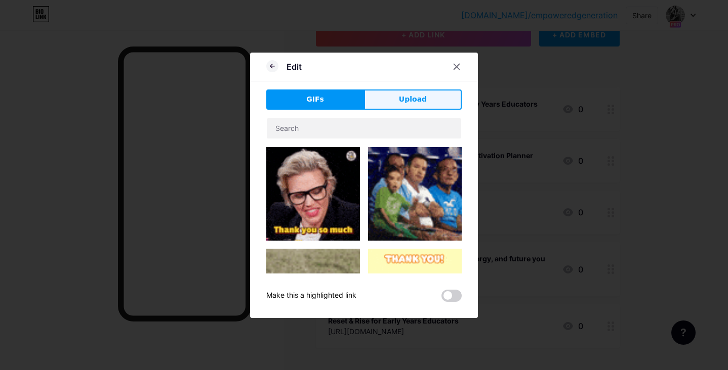
click at [404, 97] on span "Upload" at bounding box center [413, 99] width 28 height 11
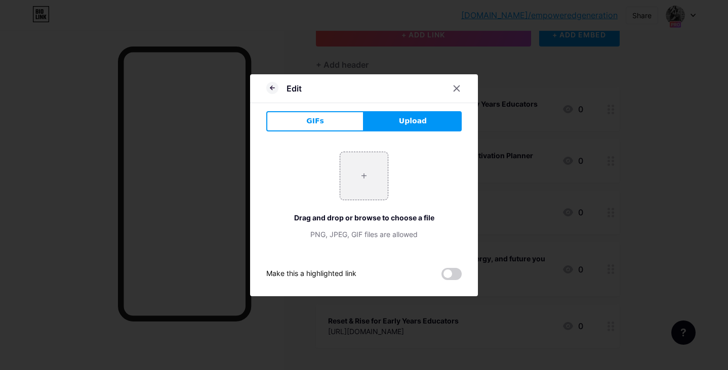
click at [410, 122] on span "Upload" at bounding box center [413, 121] width 28 height 11
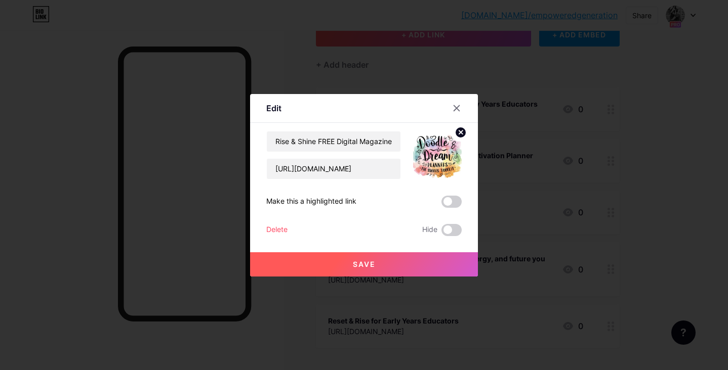
drag, startPoint x: 426, startPoint y: 163, endPoint x: 431, endPoint y: -67, distance: 230.3
click at [459, 133] on icon at bounding box center [460, 133] width 12 height 12
click at [433, 151] on icon at bounding box center [435, 150] width 10 height 3
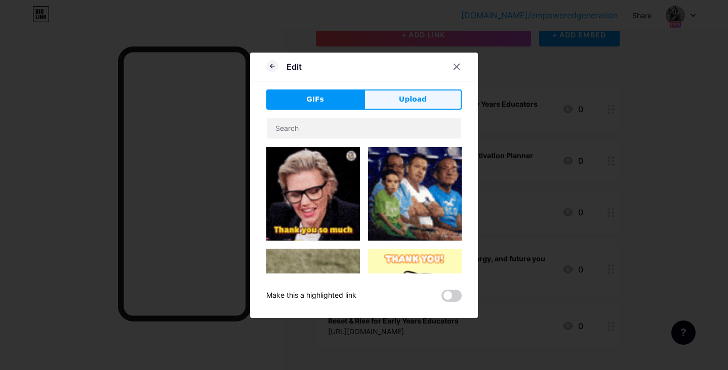
click at [416, 98] on span "Upload" at bounding box center [413, 99] width 28 height 11
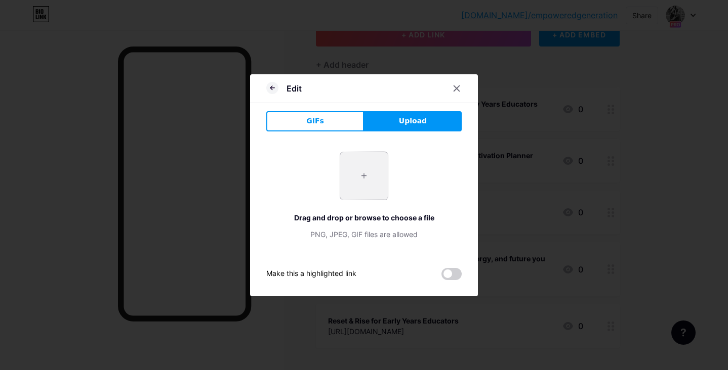
click at [368, 171] on input "file" at bounding box center [364, 176] width 48 height 48
type input "C:\fakepath\Rise & Shine Magazine (logo) (de all words) CLean white background.…"
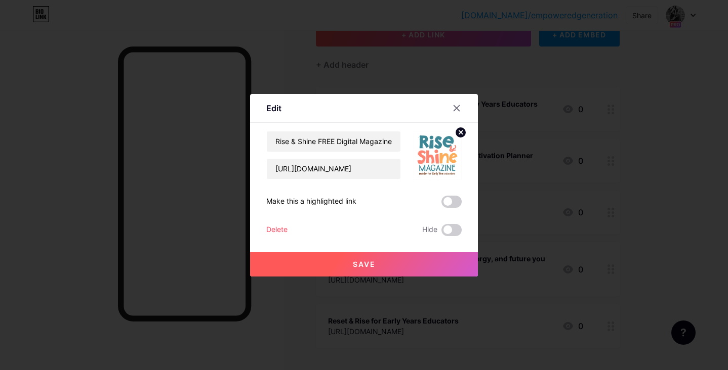
click at [392, 271] on button "Save" at bounding box center [364, 265] width 228 height 24
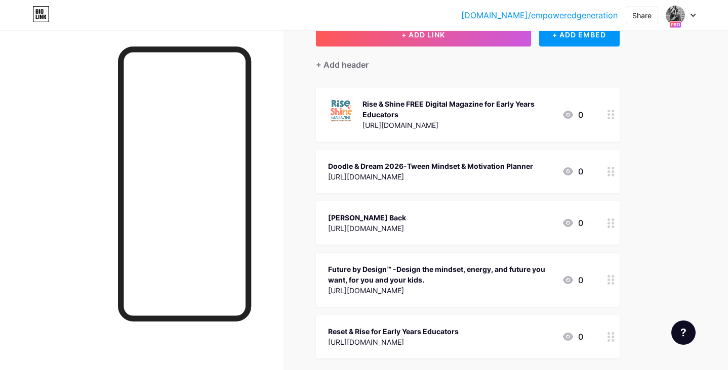
click at [609, 170] on icon at bounding box center [610, 172] width 7 height 10
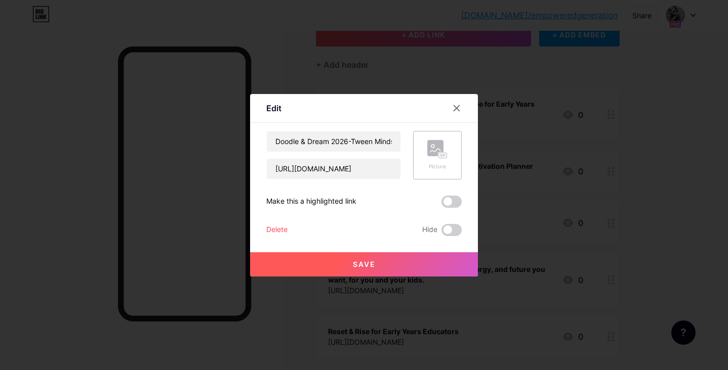
click at [439, 158] on rect at bounding box center [442, 155] width 9 height 6
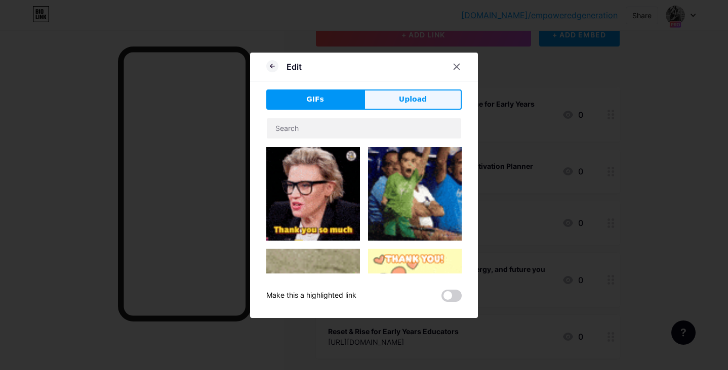
click at [420, 97] on span "Upload" at bounding box center [413, 99] width 28 height 11
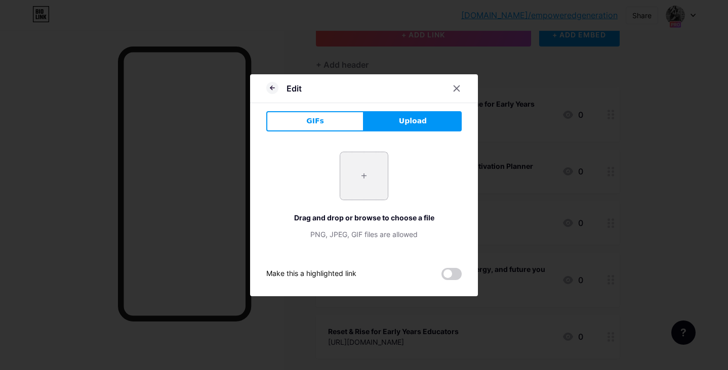
click at [368, 171] on input "file" at bounding box center [364, 176] width 48 height 48
type input "C:\fakepath\hum bird.gif"
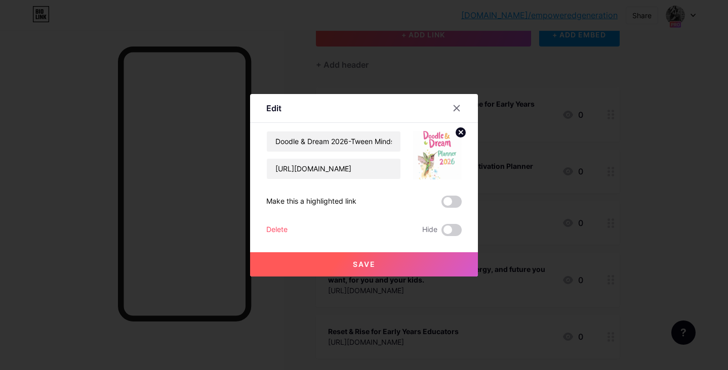
click at [371, 264] on span "Save" at bounding box center [364, 264] width 23 height 9
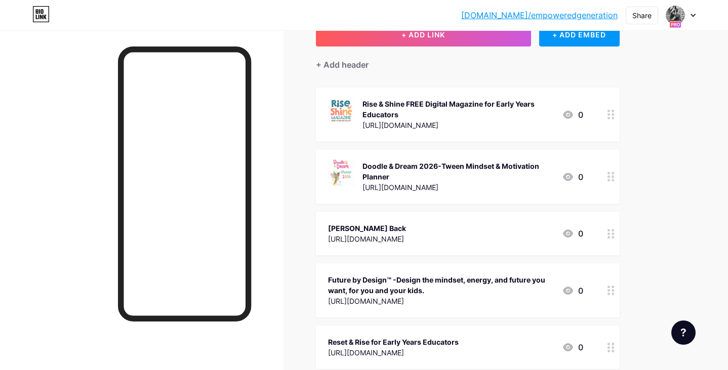
click at [612, 235] on icon at bounding box center [610, 234] width 7 height 10
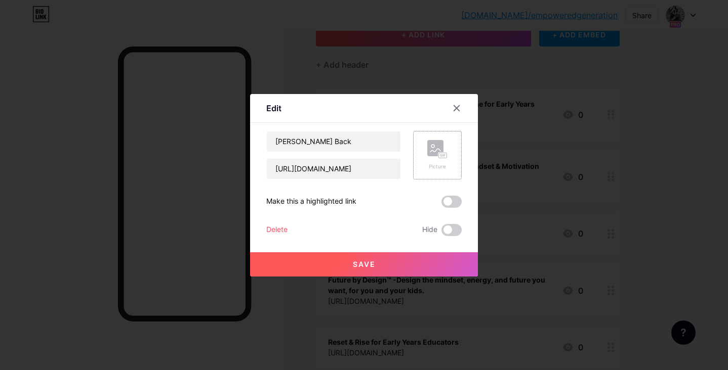
click at [437, 164] on div "Picture" at bounding box center [437, 167] width 20 height 8
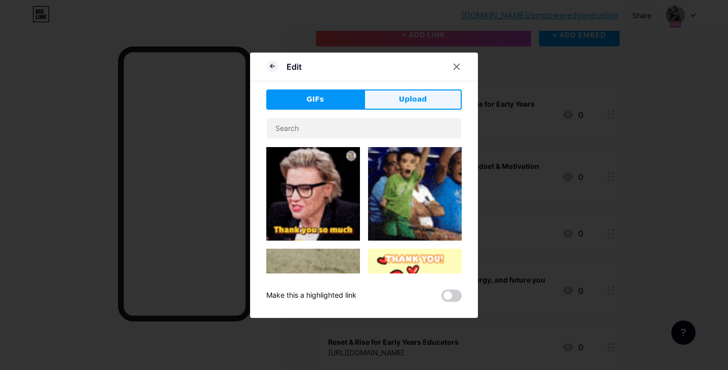
click at [408, 100] on span "Upload" at bounding box center [413, 99] width 28 height 11
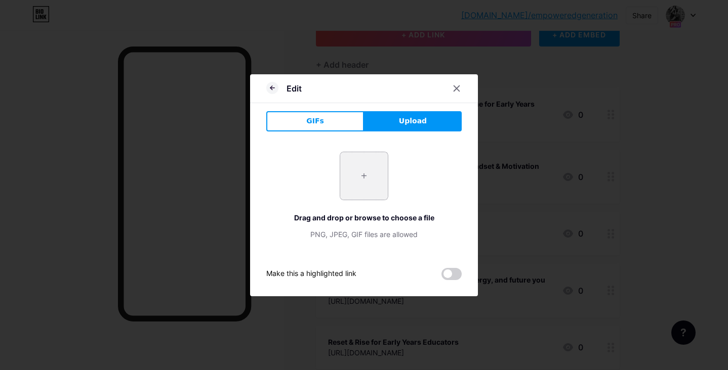
click at [360, 178] on input "file" at bounding box center [364, 176] width 48 height 48
type input "C:\fakepath\IMG_1943.jpg"
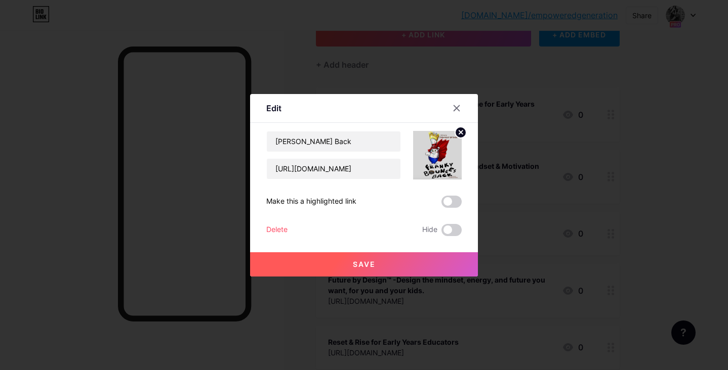
click at [409, 266] on button "Save" at bounding box center [364, 265] width 228 height 24
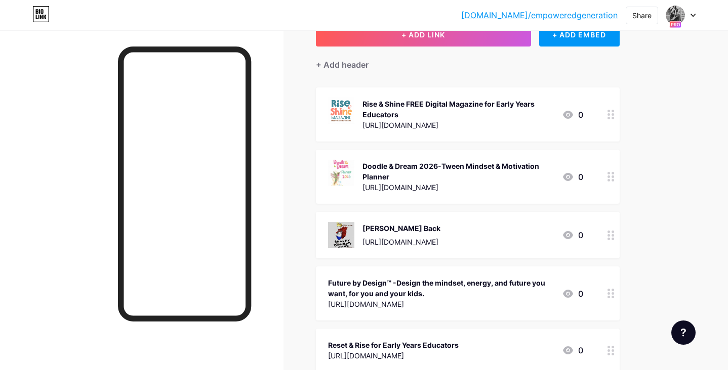
click at [608, 293] on circle at bounding box center [608, 294] width 3 height 3
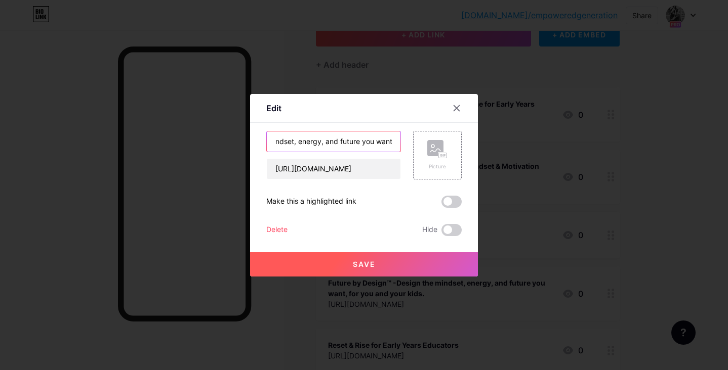
scroll to position [0, 189]
drag, startPoint x: 341, startPoint y: 141, endPoint x: 394, endPoint y: 141, distance: 53.6
click at [394, 141] on input "Future by Design™ -Design the mindset, energy, and future you want, for you and…" at bounding box center [334, 142] width 134 height 20
click at [354, 139] on input "Future by Design™ -" at bounding box center [334, 142] width 134 height 20
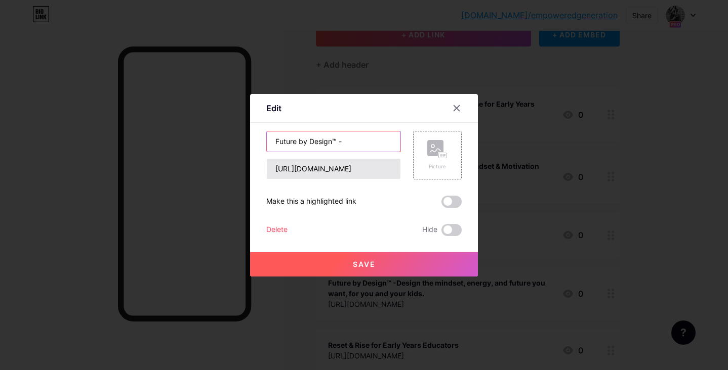
click at [349, 141] on input "Future by Design™ -" at bounding box center [334, 142] width 134 height 20
paste input "Raising Conscious Creators & Elevating the Future — the new evolution of empowe…"
type input "Future by Design™ -Raising Conscious Creators & Elevating the Future — the new …"
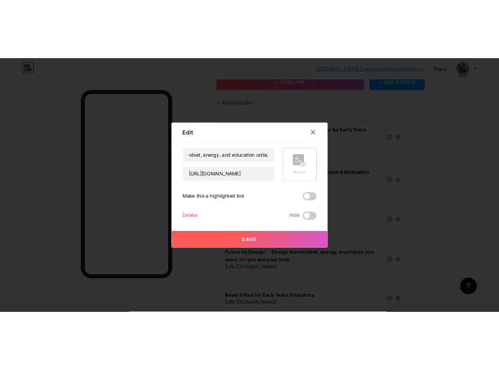
scroll to position [0, 0]
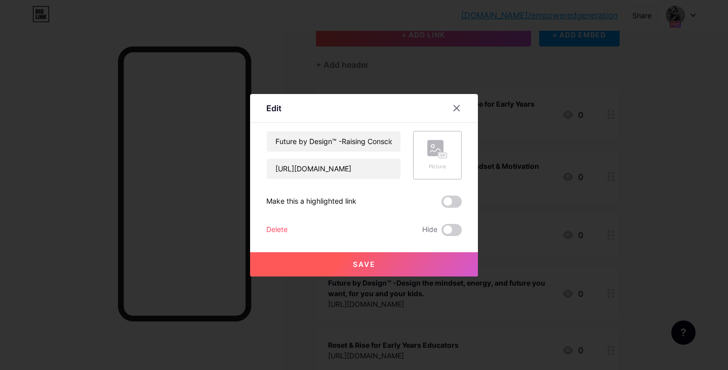
click at [438, 154] on rect at bounding box center [442, 155] width 9 height 6
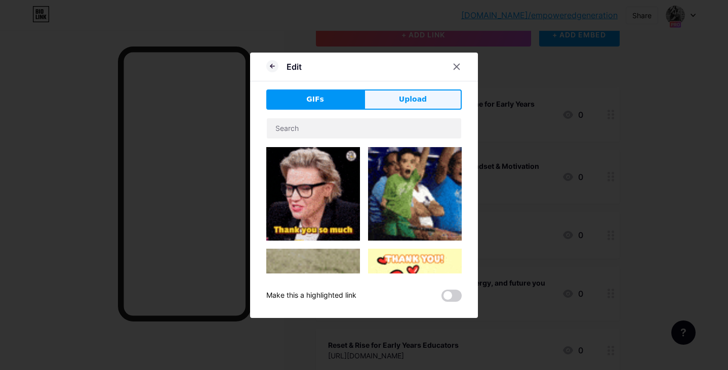
click at [436, 97] on button "Upload" at bounding box center [413, 100] width 98 height 20
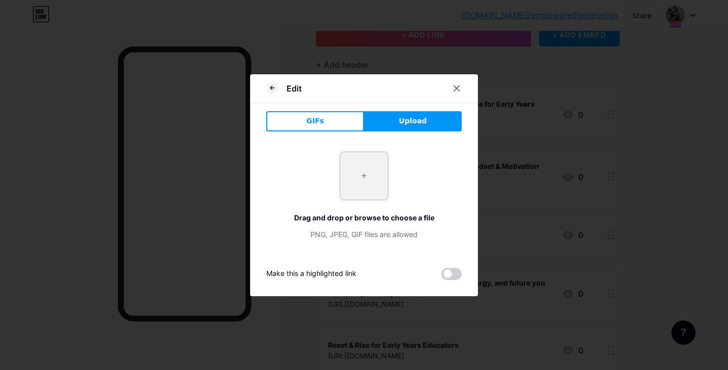
click at [365, 179] on input "file" at bounding box center [364, 176] width 48 height 48
type input "C:\fakepath\FUTURE Coming Soon.png"
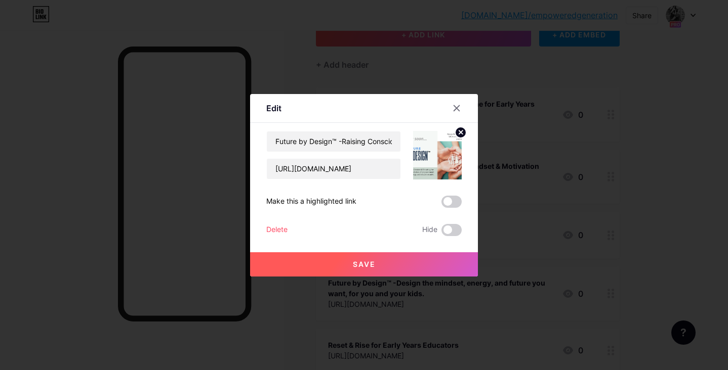
click at [460, 131] on icon at bounding box center [460, 133] width 12 height 12
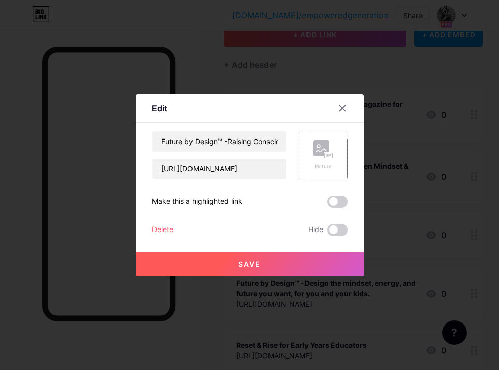
click at [320, 159] on div "Picture" at bounding box center [323, 155] width 20 height 30
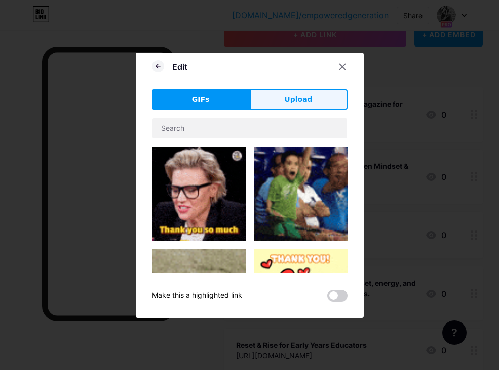
click at [315, 101] on button "Upload" at bounding box center [299, 100] width 98 height 20
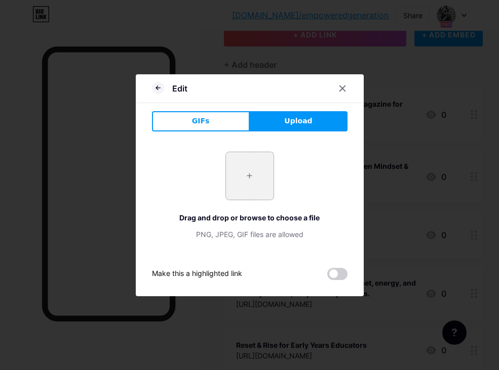
click at [254, 171] on input "file" at bounding box center [250, 176] width 48 height 48
type input "C:\fakepath\FUTURE Coming Soon.jpg"
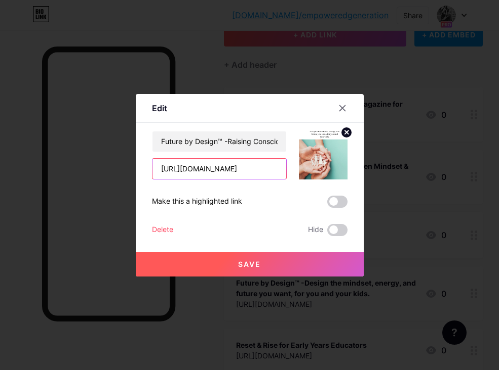
click at [261, 169] on input "[URL][DOMAIN_NAME]" at bounding box center [219, 169] width 134 height 20
drag, startPoint x: 155, startPoint y: 170, endPoint x: 300, endPoint y: 177, distance: 145.5
click at [300, 177] on div "Future by Design™ -Raising Conscious Creators & Elevating the Future — the new …" at bounding box center [249, 155] width 195 height 49
click at [261, 263] on button "Save" at bounding box center [250, 265] width 228 height 24
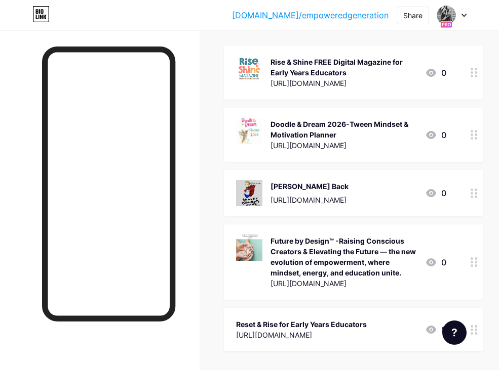
scroll to position [224, 0]
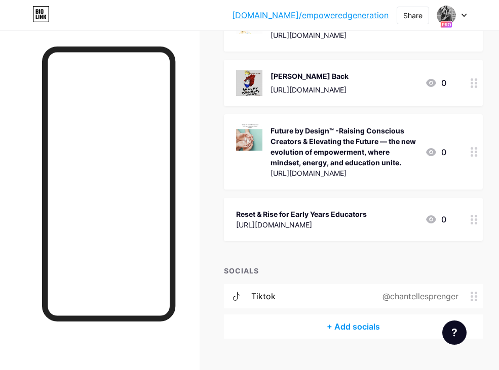
click at [366, 220] on div "[URL][DOMAIN_NAME]" at bounding box center [301, 225] width 131 height 11
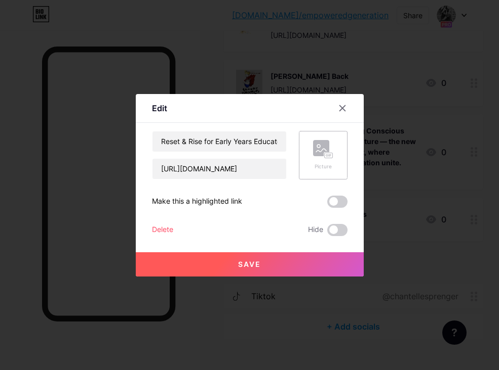
click at [322, 147] on rect at bounding box center [321, 148] width 16 height 16
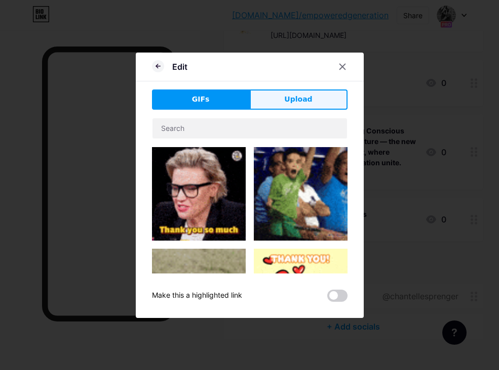
click at [289, 96] on span "Upload" at bounding box center [298, 99] width 28 height 11
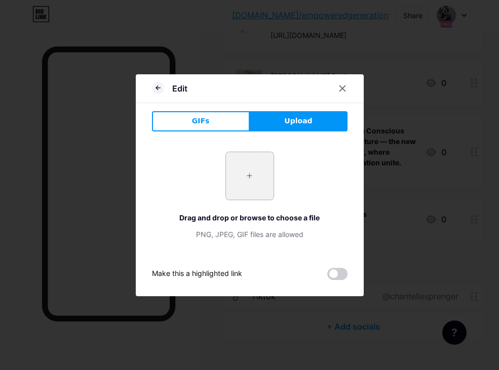
click at [259, 175] on input "file" at bounding box center [250, 176] width 48 height 48
type input "C:\fakepath\IMG_1945.jpg"
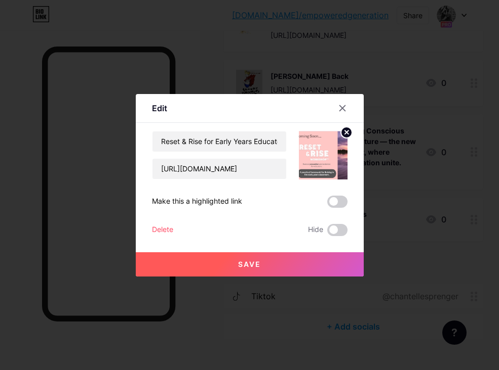
click at [269, 264] on button "Save" at bounding box center [250, 265] width 228 height 24
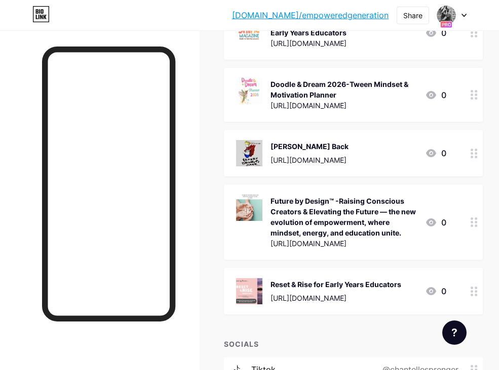
scroll to position [0, 0]
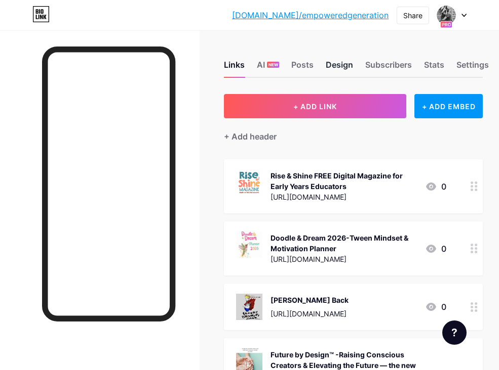
click at [337, 60] on div "Design" at bounding box center [338, 68] width 27 height 18
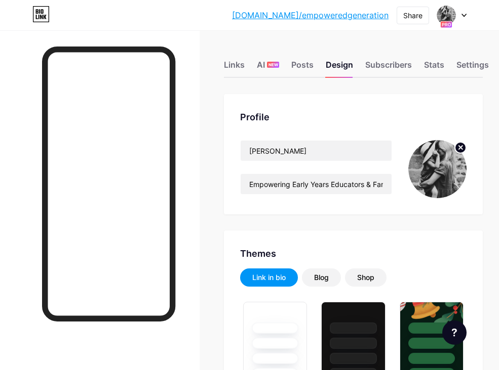
scroll to position [715, 0]
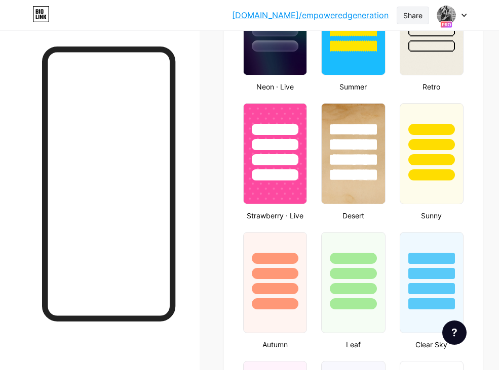
click at [418, 15] on div "Share" at bounding box center [412, 15] width 19 height 11
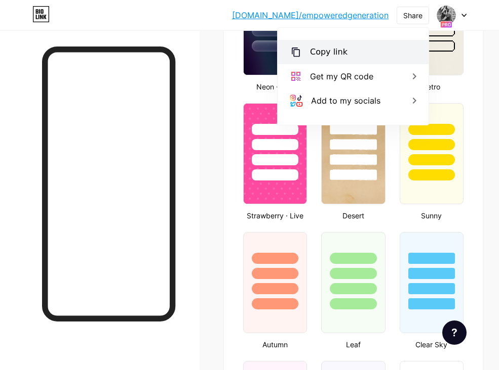
click at [345, 50] on div "Copy link" at bounding box center [352, 52] width 151 height 24
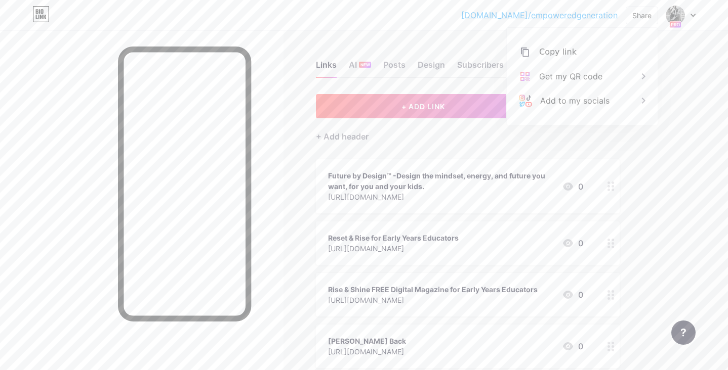
scroll to position [115, 0]
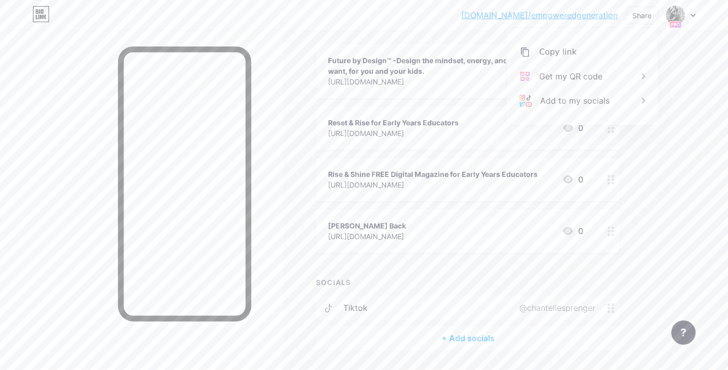
click at [684, 127] on div "[DOMAIN_NAME]/empowe... [DOMAIN_NAME]/empoweredgeneration Share Copy link [URL]…" at bounding box center [364, 143] width 728 height 517
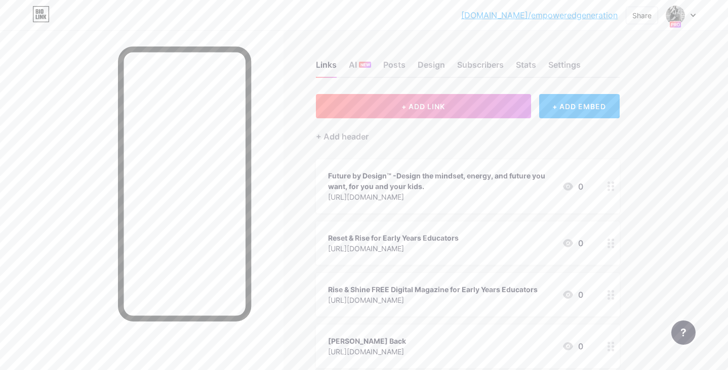
click at [692, 15] on icon at bounding box center [693, 15] width 4 height 3
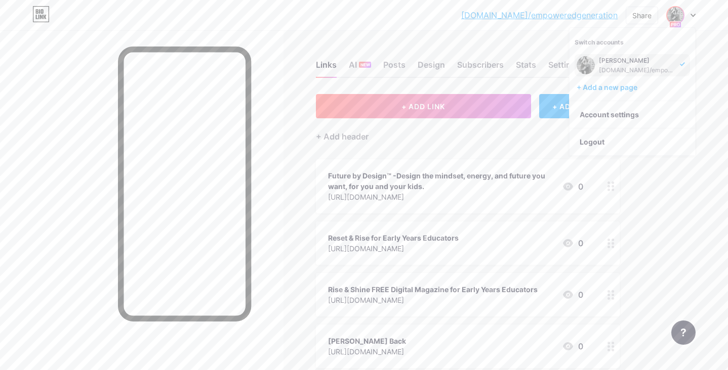
click at [408, 32] on div "Links AI NEW Posts Design Subscribers Stats Settings + ADD LINK + ADD EMBED + A…" at bounding box center [331, 273] width 662 height 486
